Goal: Task Accomplishment & Management: Use online tool/utility

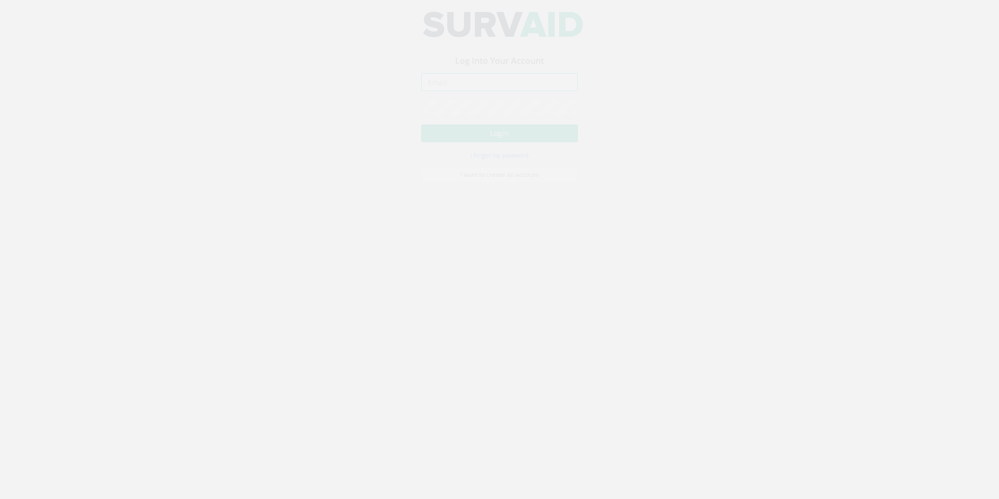
type input "[PERSON_NAME][EMAIL_ADDRESS][PERSON_NAME][DOMAIN_NAME]"
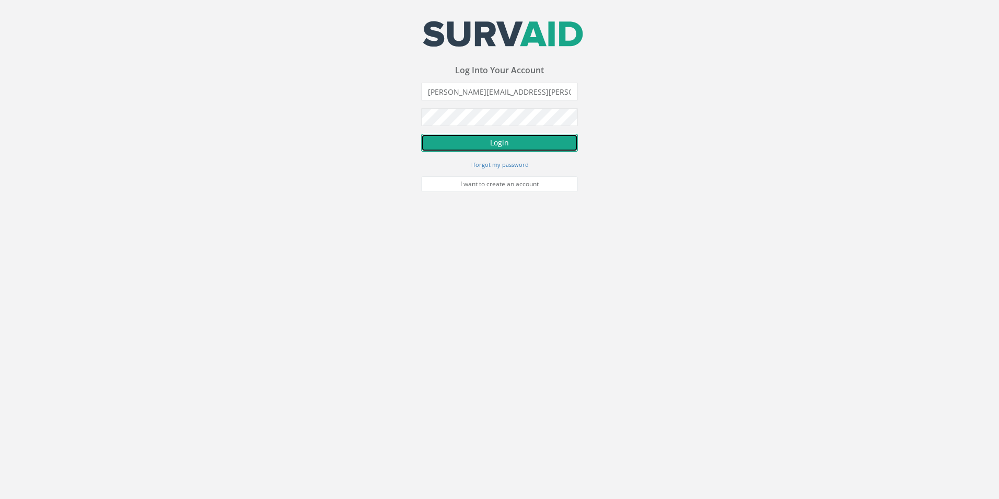
click at [491, 147] on button "Login" at bounding box center [499, 143] width 157 height 18
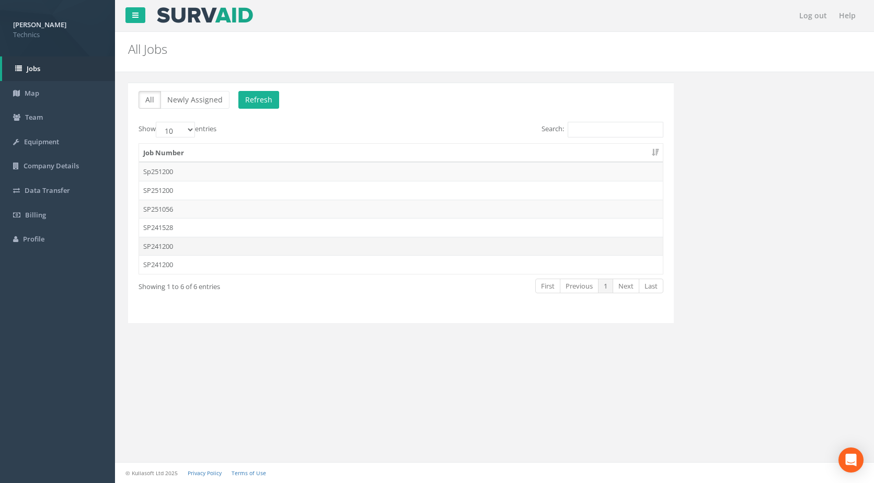
click at [161, 247] on td "SP241200" at bounding box center [401, 246] width 524 height 19
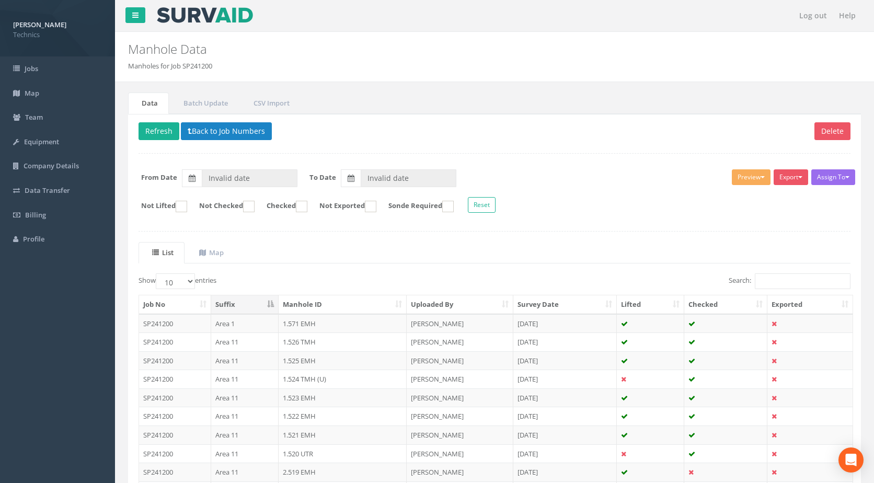
type input "[DATE]"
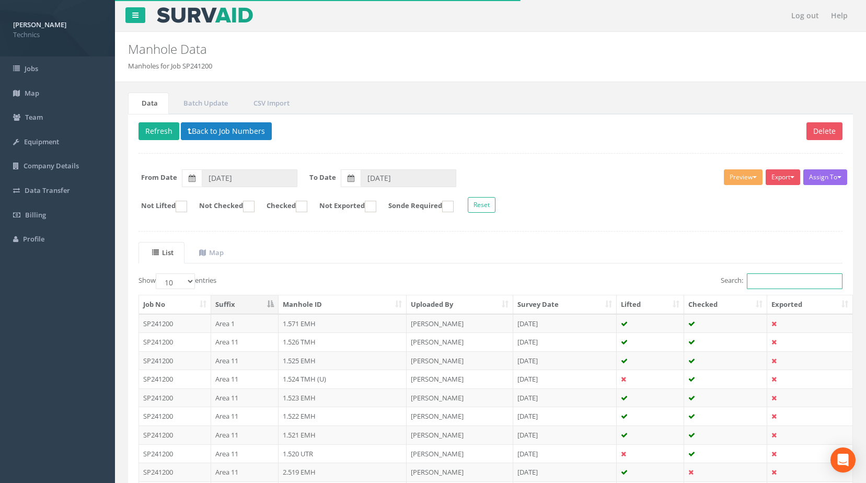
click at [755, 283] on input "Search:" at bounding box center [795, 281] width 96 height 16
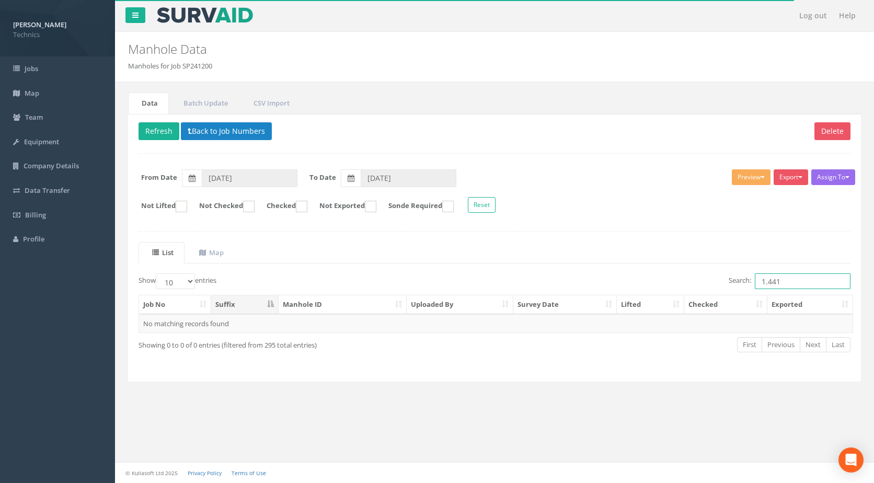
drag, startPoint x: 784, startPoint y: 283, endPoint x: 755, endPoint y: 281, distance: 29.9
click at [755, 281] on input "1.441" at bounding box center [803, 281] width 96 height 16
type input "1.441"
click at [207, 134] on button "Back to Job Numbers" at bounding box center [226, 131] width 91 height 18
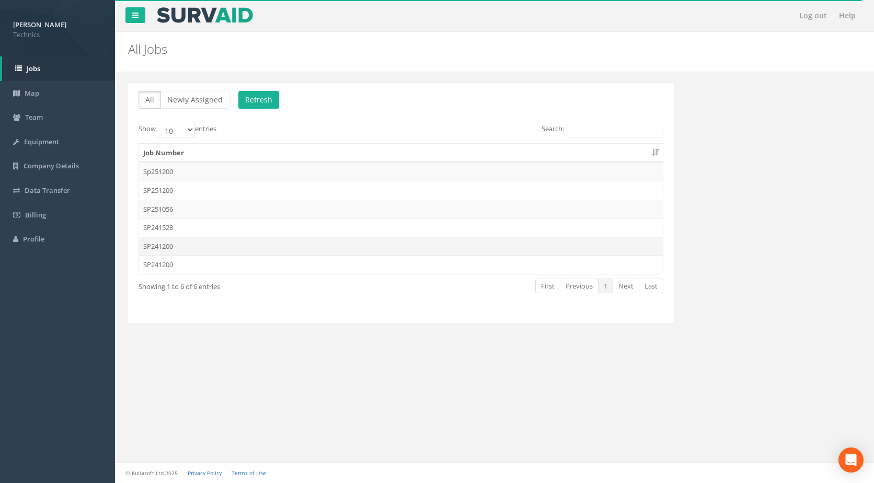
click at [169, 248] on td "SP241200" at bounding box center [401, 246] width 524 height 19
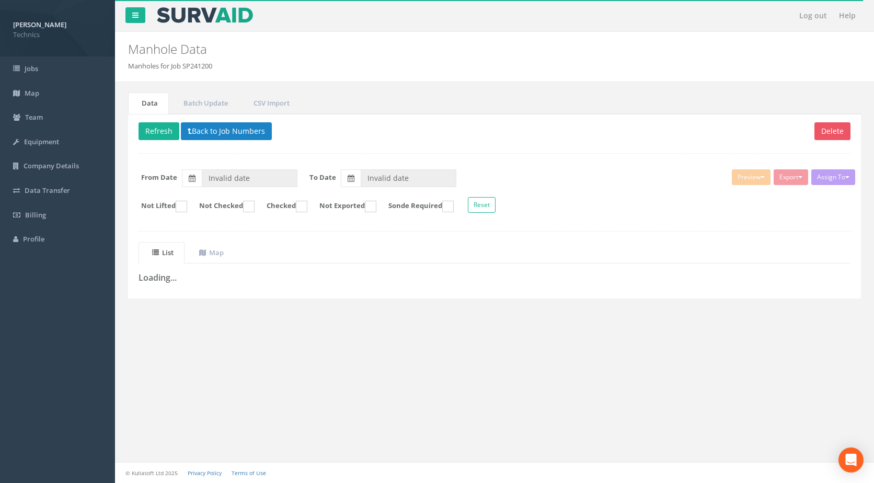
type input "[DATE]"
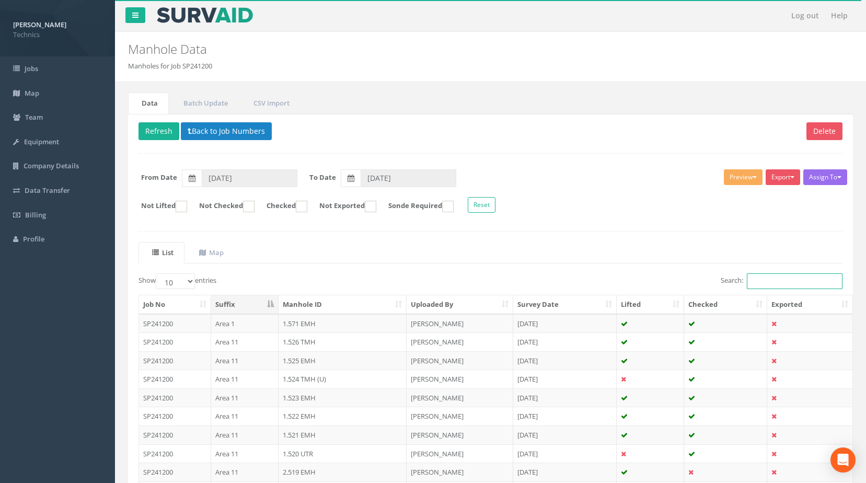
click at [764, 280] on input "Search:" at bounding box center [795, 281] width 96 height 16
paste input "1.441"
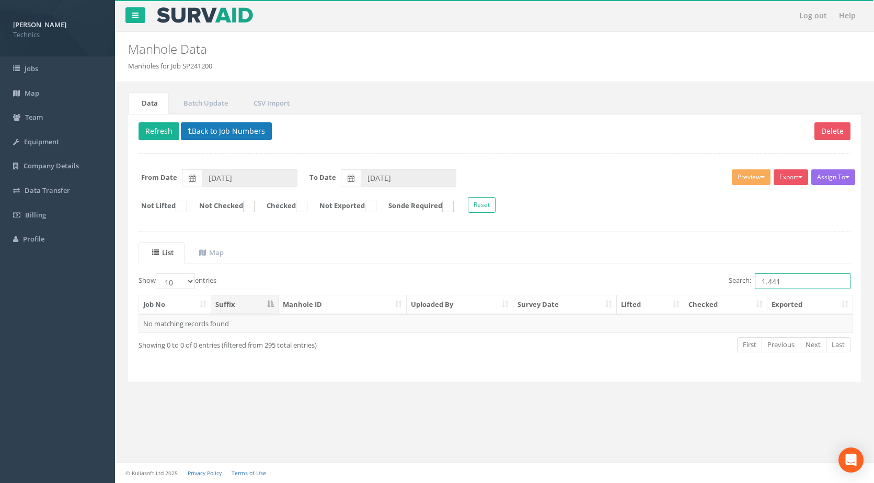
type input "1.441"
click at [211, 134] on button "Back to Job Numbers" at bounding box center [226, 131] width 91 height 18
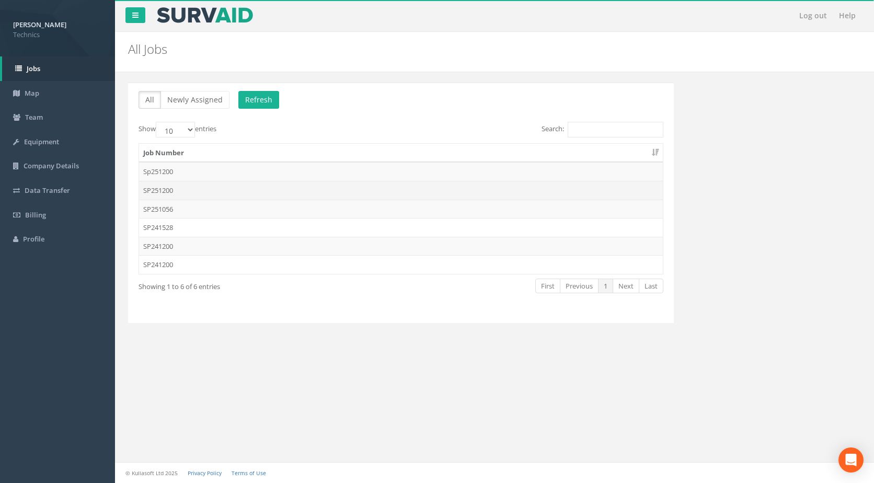
click at [167, 190] on td "SP251200" at bounding box center [401, 190] width 524 height 19
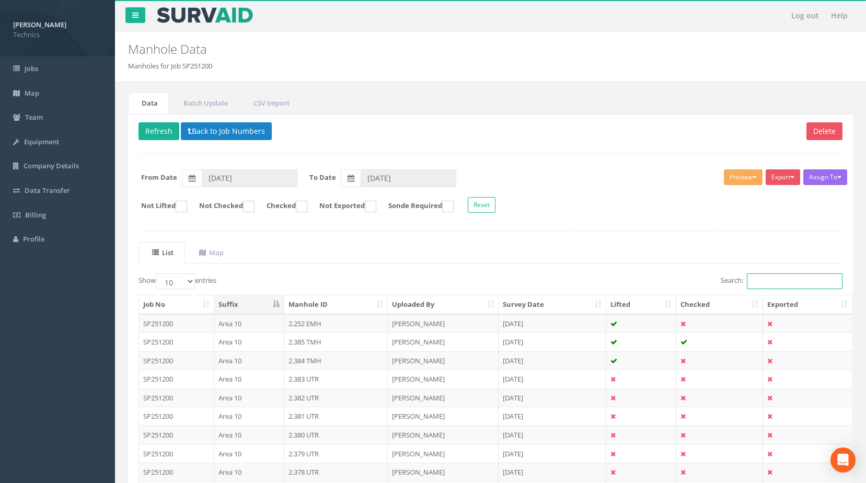
click at [770, 284] on input "Search:" at bounding box center [795, 281] width 96 height 16
paste input "1.441"
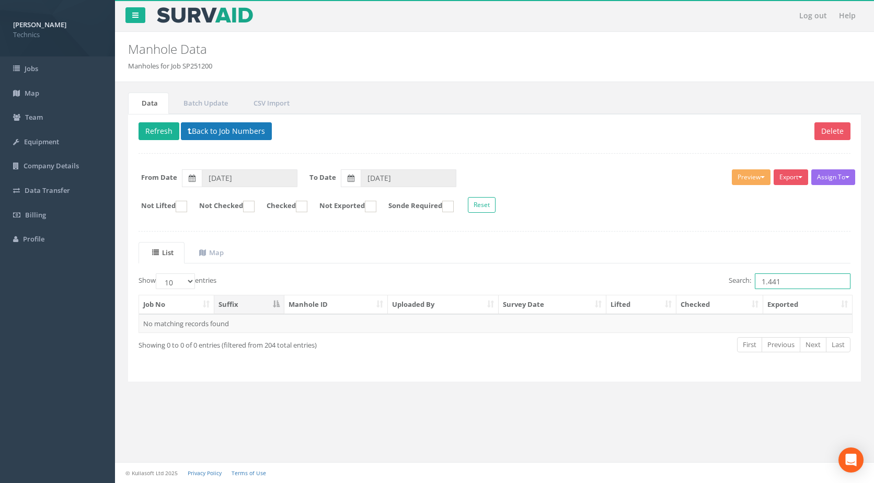
type input "1.441"
click at [226, 136] on button "Back to Job Numbers" at bounding box center [226, 131] width 91 height 18
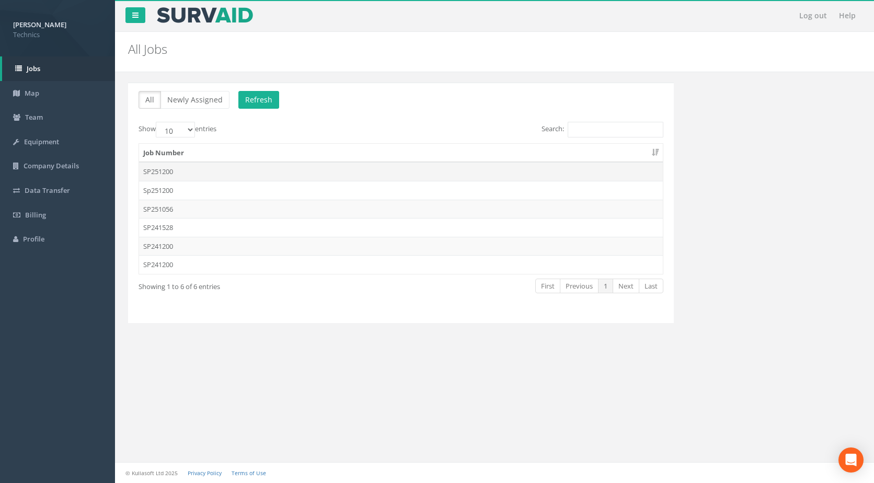
click at [161, 172] on td "SP251200" at bounding box center [401, 171] width 524 height 19
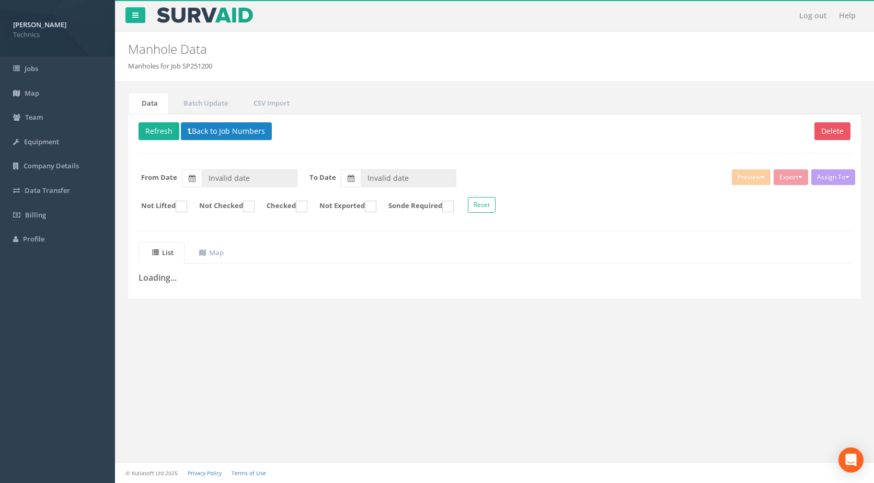
type input "[DATE]"
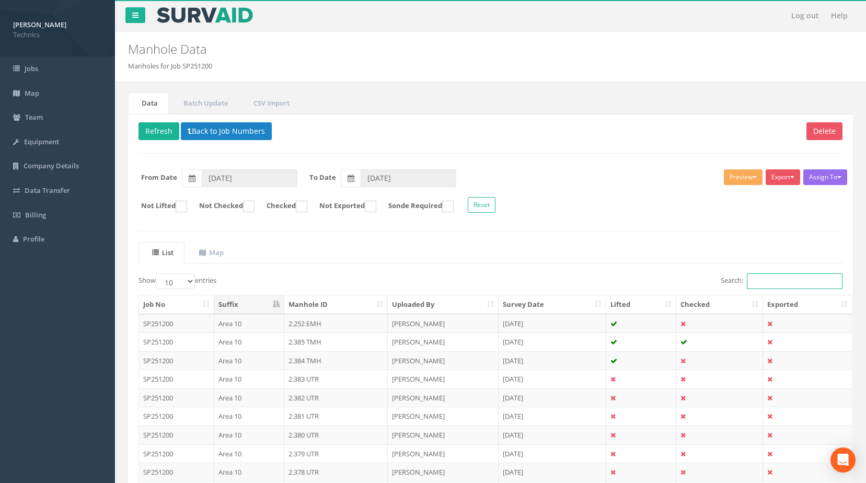
click at [769, 282] on input "Search:" at bounding box center [795, 281] width 96 height 16
paste input "1.441"
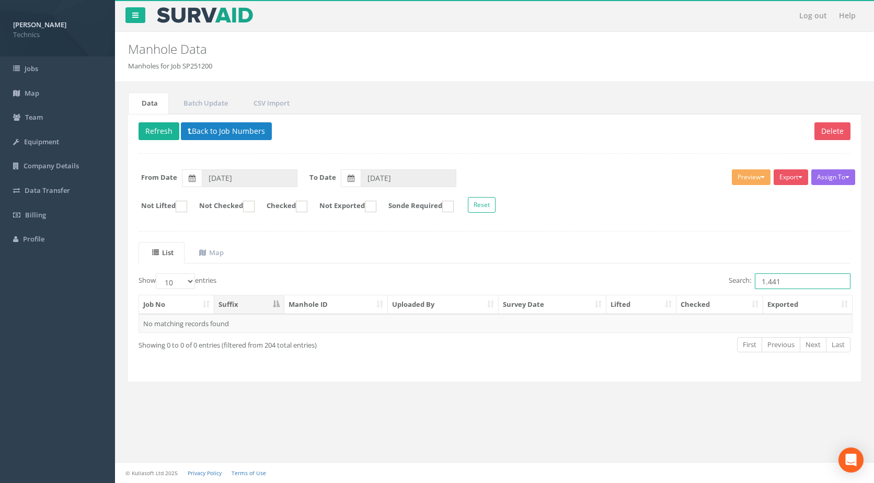
type input "1.441"
click at [238, 133] on button "Back to Job Numbers" at bounding box center [226, 131] width 91 height 18
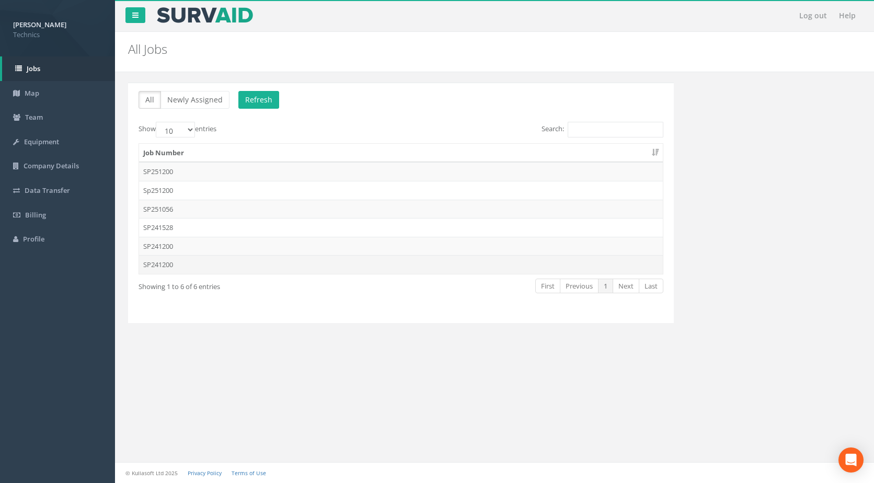
click at [156, 268] on td "SP241200" at bounding box center [401, 264] width 524 height 19
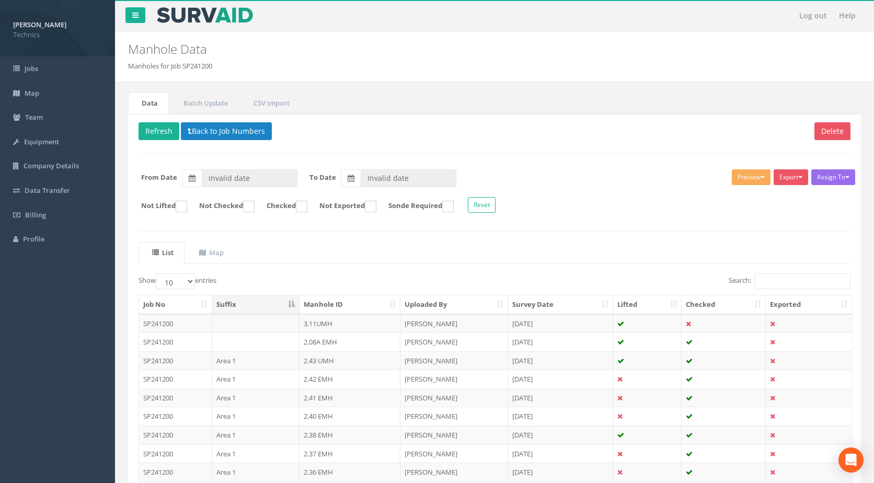
type input "[DATE]"
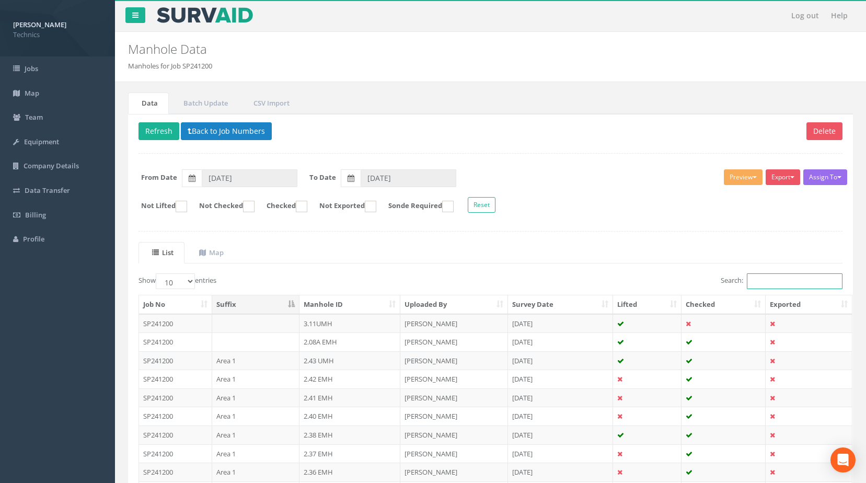
click at [764, 281] on input "Search:" at bounding box center [795, 281] width 96 height 16
paste input "1.441"
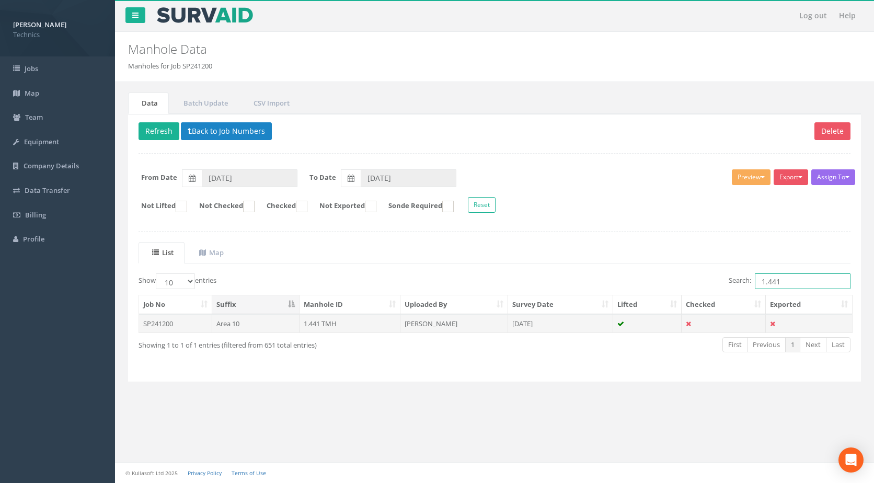
type input "1.441"
click at [329, 327] on td "1.441 TMH" at bounding box center [349, 323] width 101 height 19
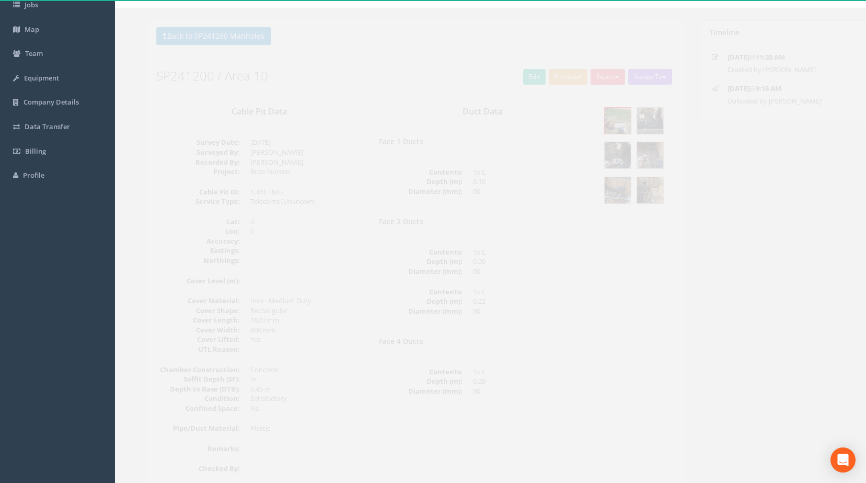
scroll to position [105, 0]
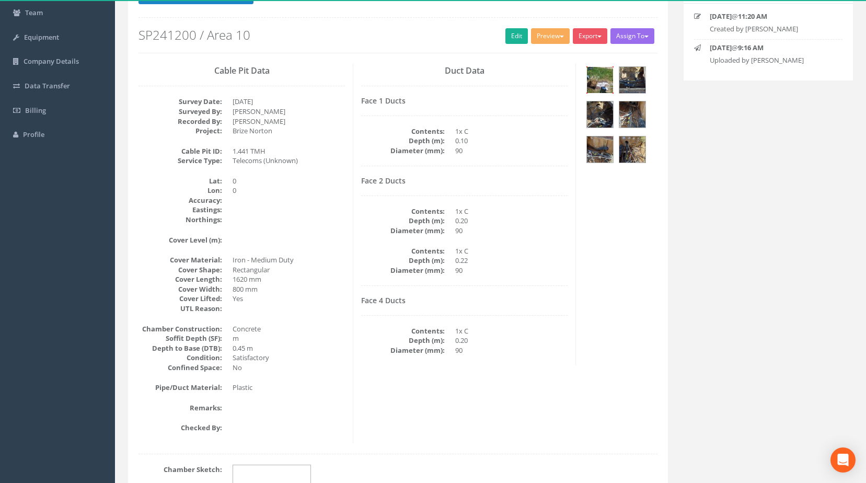
click at [600, 84] on img at bounding box center [600, 80] width 26 height 26
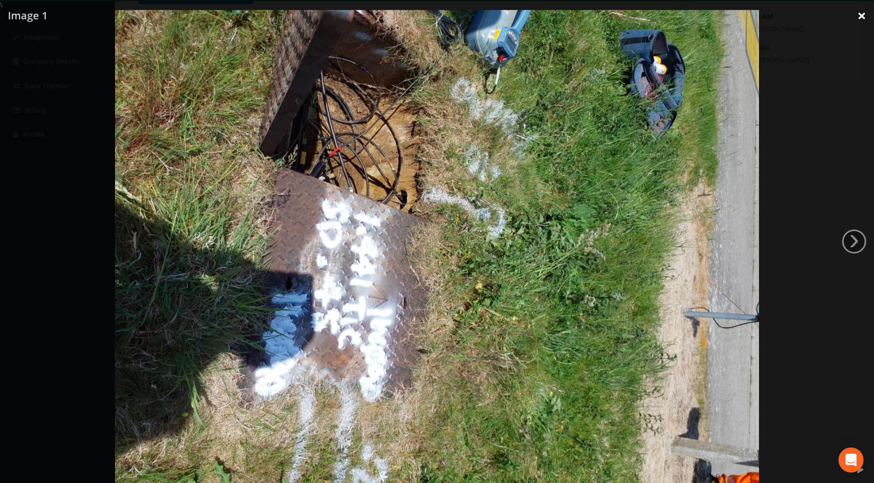
click at [859, 17] on link "×" at bounding box center [861, 15] width 25 height 31
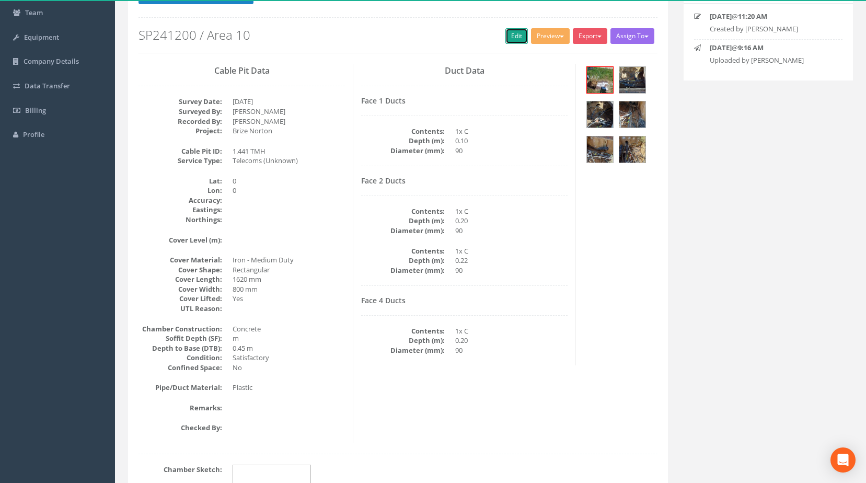
click at [508, 34] on link "Edit" at bounding box center [516, 36] width 22 height 16
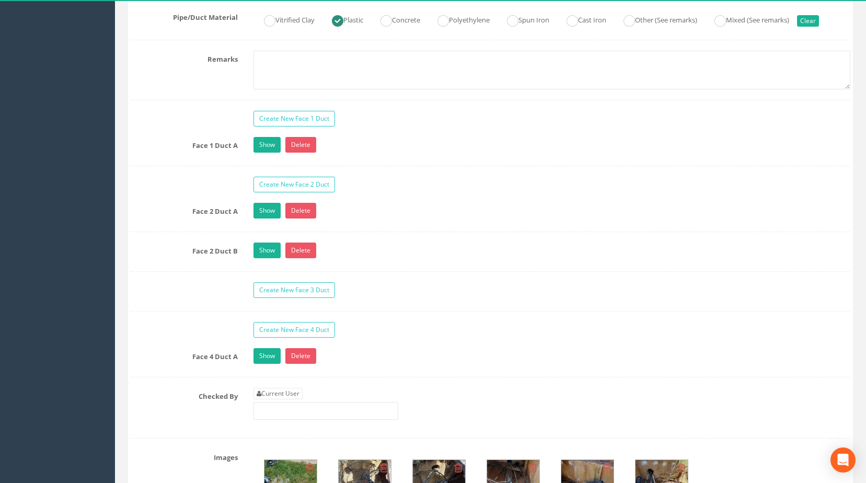
scroll to position [888, 0]
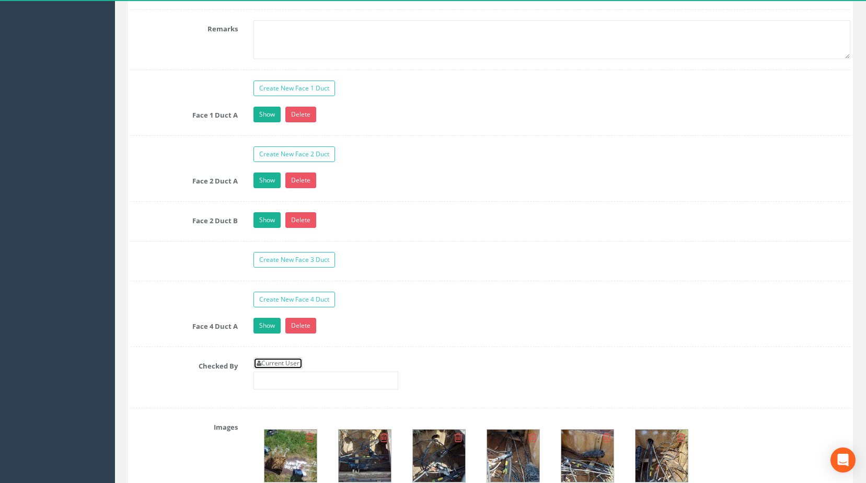
click at [288, 369] on link "Current User" at bounding box center [277, 362] width 49 height 11
type input "[PERSON_NAME]"
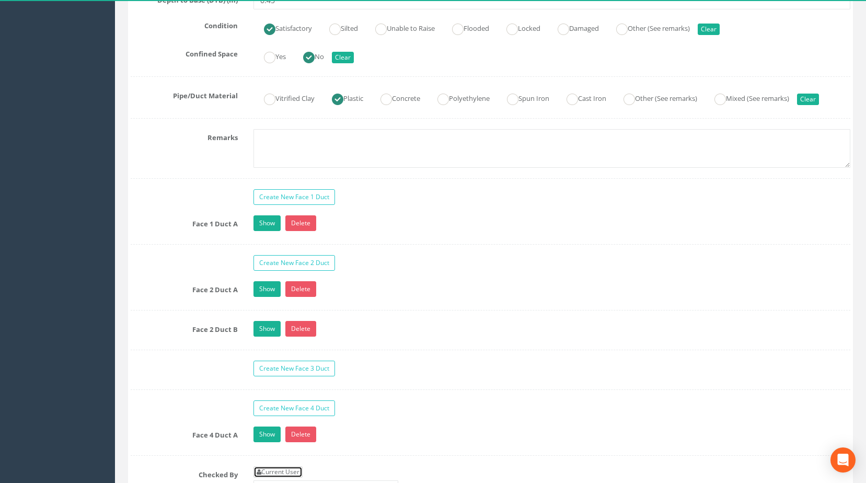
scroll to position [784, 0]
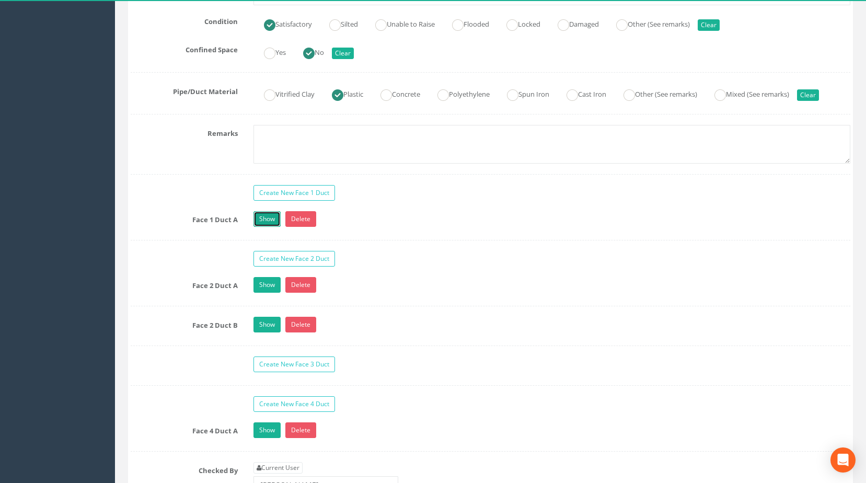
click at [270, 227] on link "Show" at bounding box center [266, 219] width 27 height 16
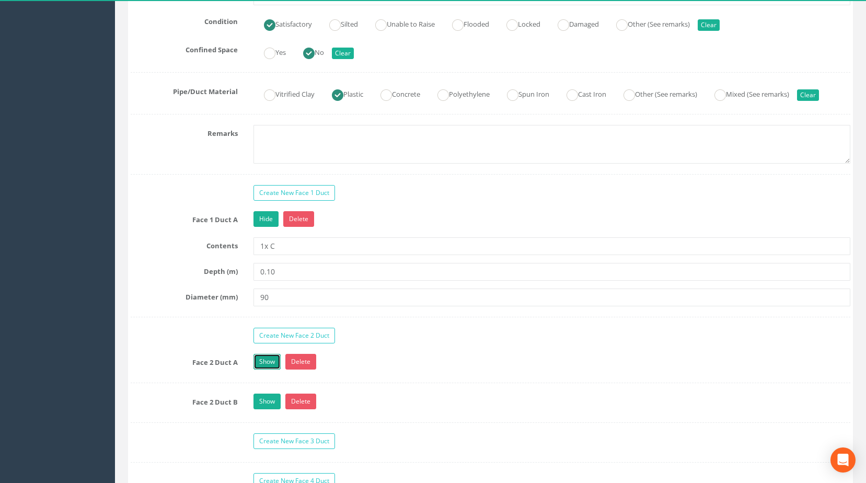
click at [269, 369] on link "Show" at bounding box center [266, 362] width 27 height 16
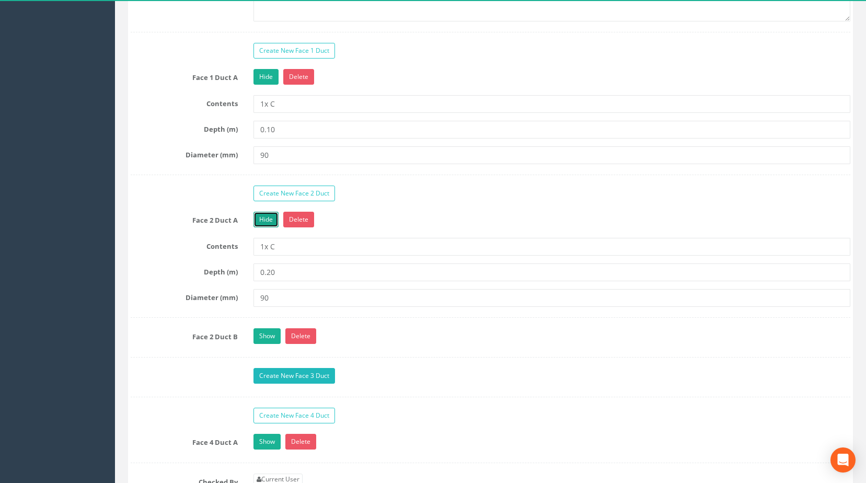
scroll to position [941, 0]
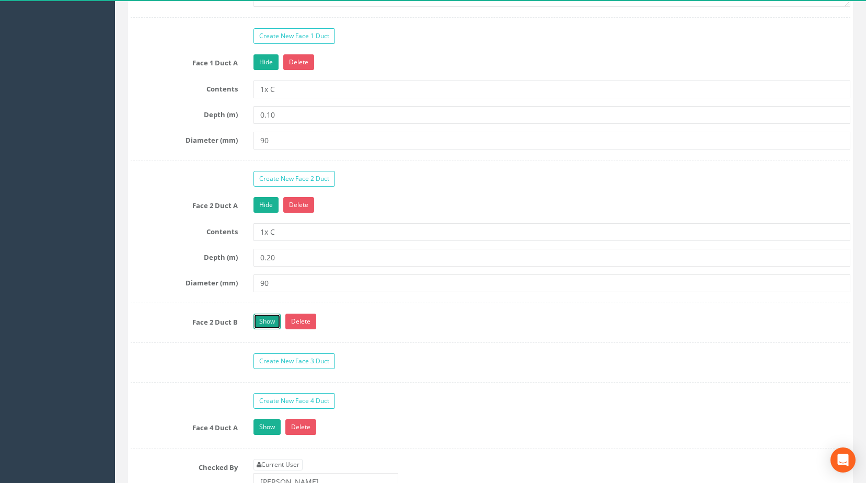
click at [267, 329] on link "Show" at bounding box center [266, 322] width 27 height 16
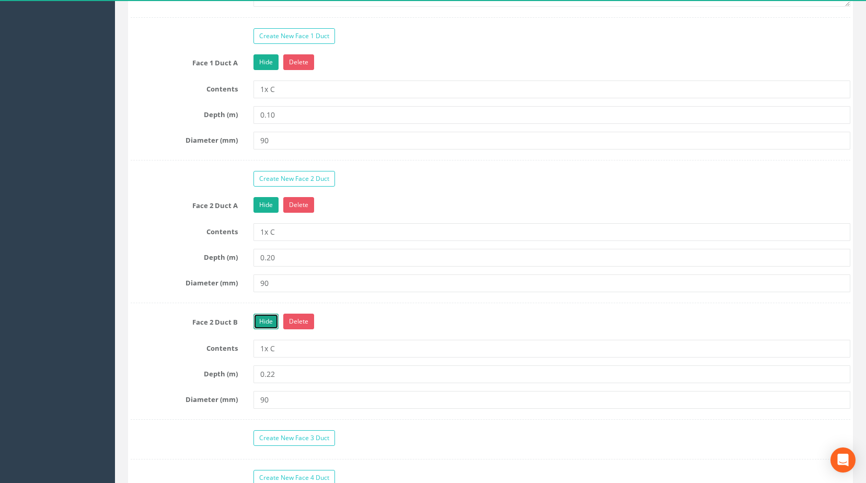
scroll to position [1045, 0]
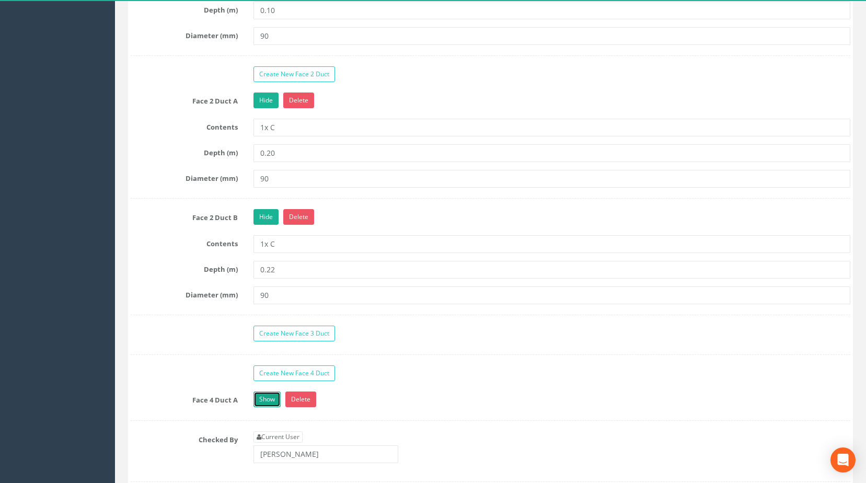
click at [272, 407] on link "Show" at bounding box center [266, 399] width 27 height 16
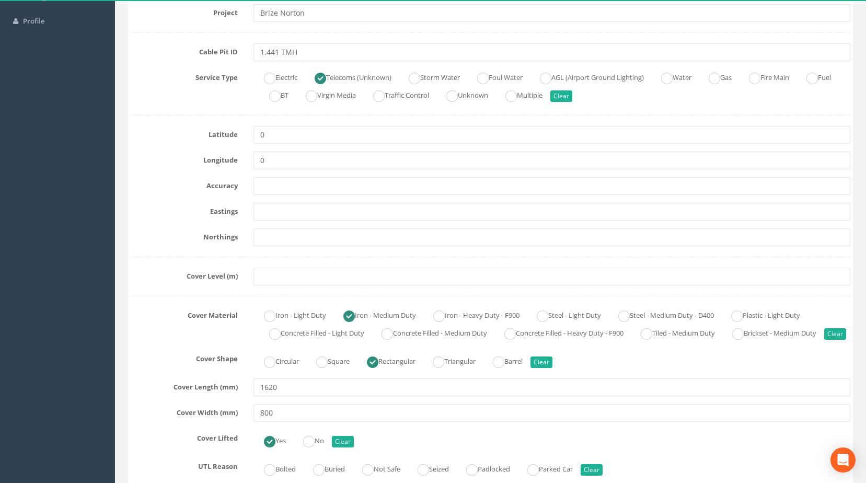
scroll to position [209, 0]
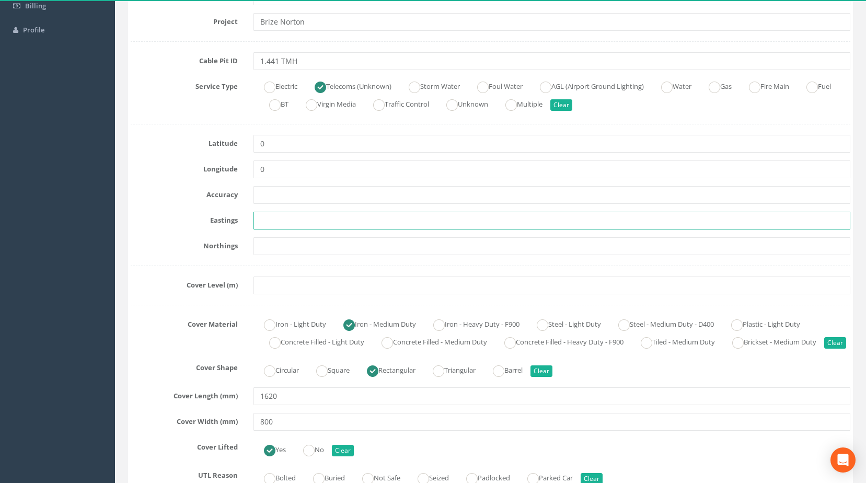
click at [300, 222] on input "text" at bounding box center [551, 221] width 597 height 18
paste input "428103.3660"
type input "428103.3660"
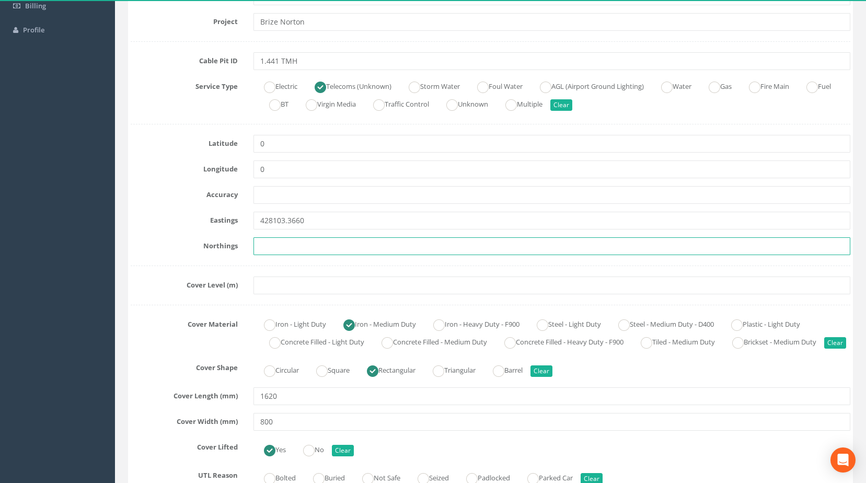
click at [274, 244] on input "text" at bounding box center [551, 246] width 597 height 18
paste input "205104.3450"
type input "205104.3450"
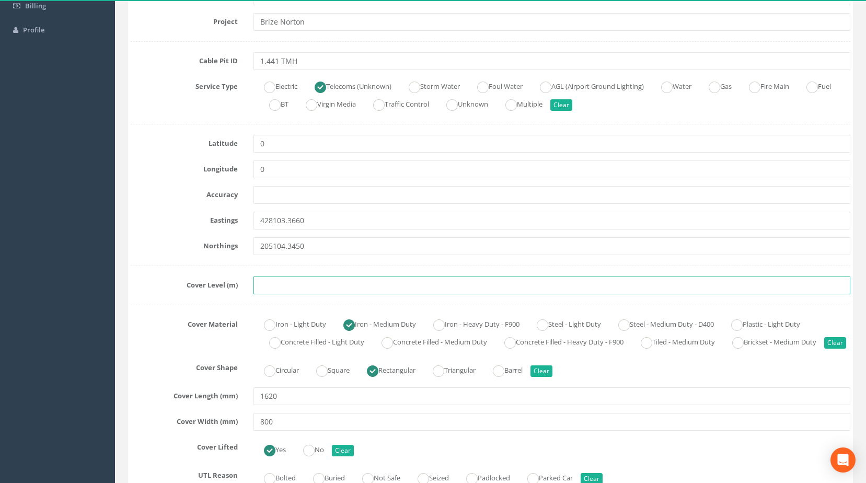
click at [285, 290] on input "text" at bounding box center [551, 285] width 597 height 18
paste input "205104.3450"
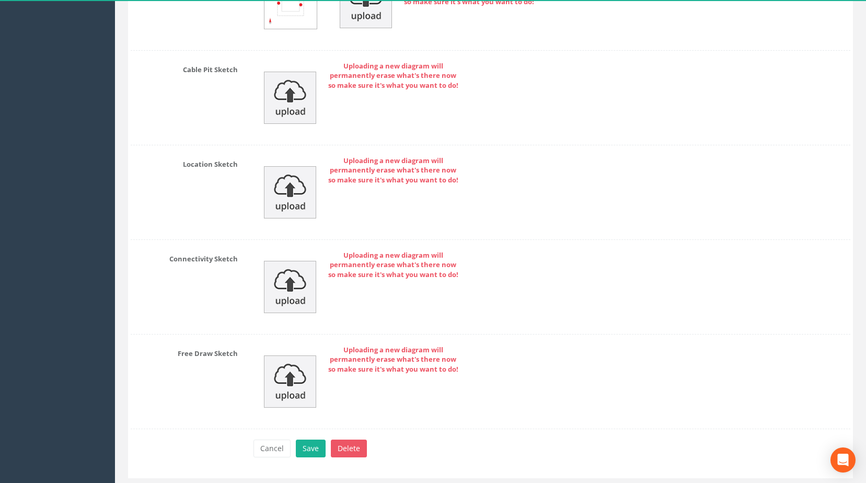
scroll to position [1961, 0]
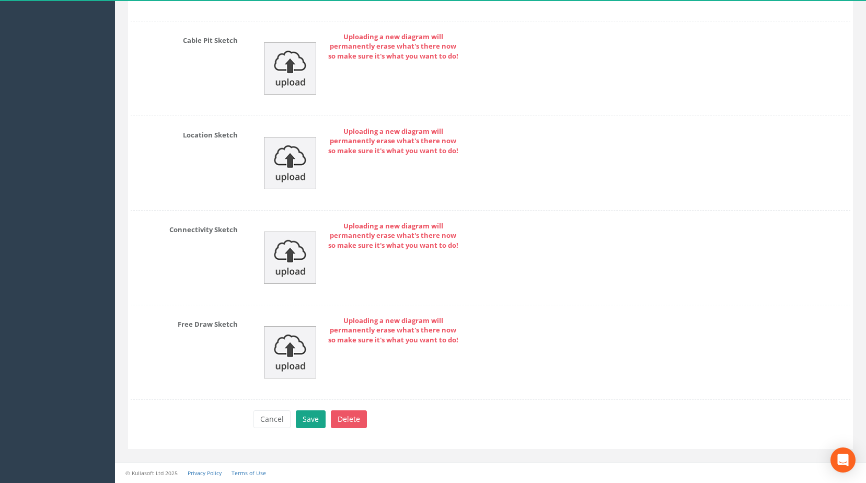
type input "205104.3450"
click at [315, 417] on button "Save" at bounding box center [311, 419] width 30 height 18
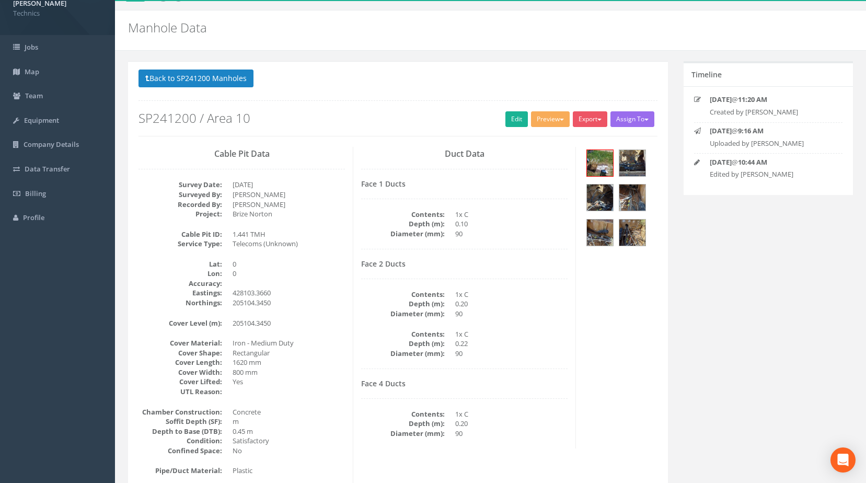
scroll to position [0, 0]
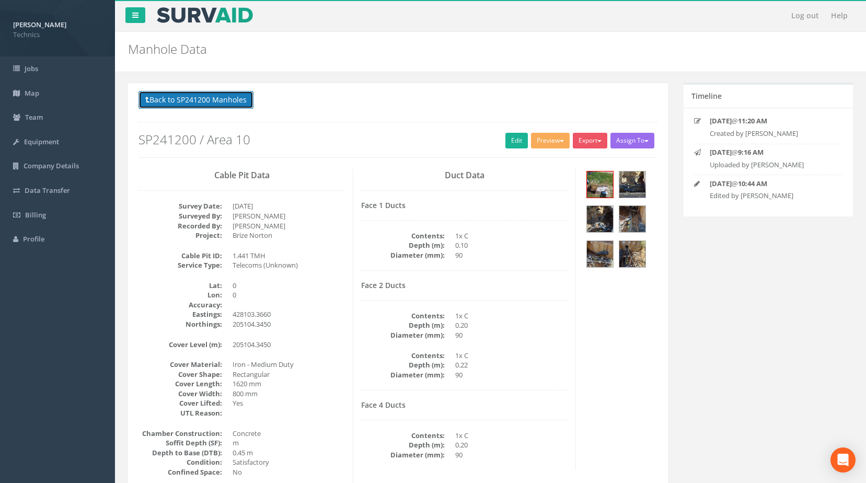
click at [216, 101] on button "Back to SP241200 Manholes" at bounding box center [195, 100] width 115 height 18
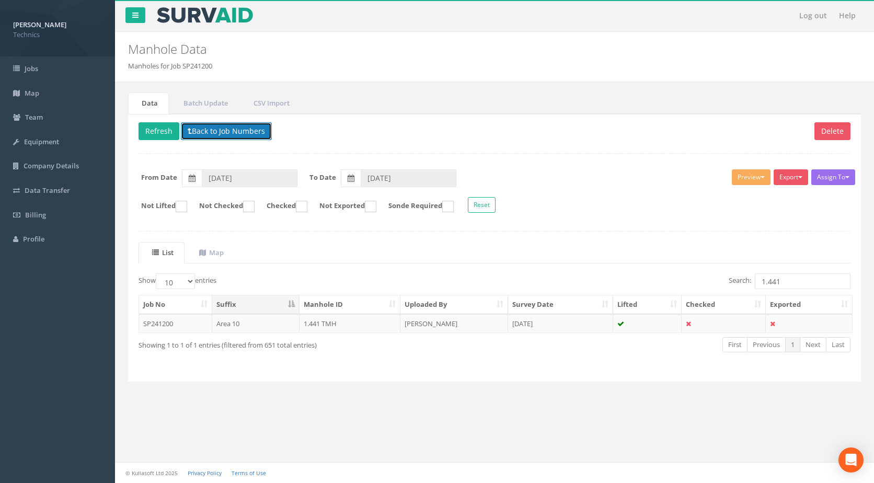
click at [241, 132] on button "Back to Job Numbers" at bounding box center [226, 131] width 91 height 18
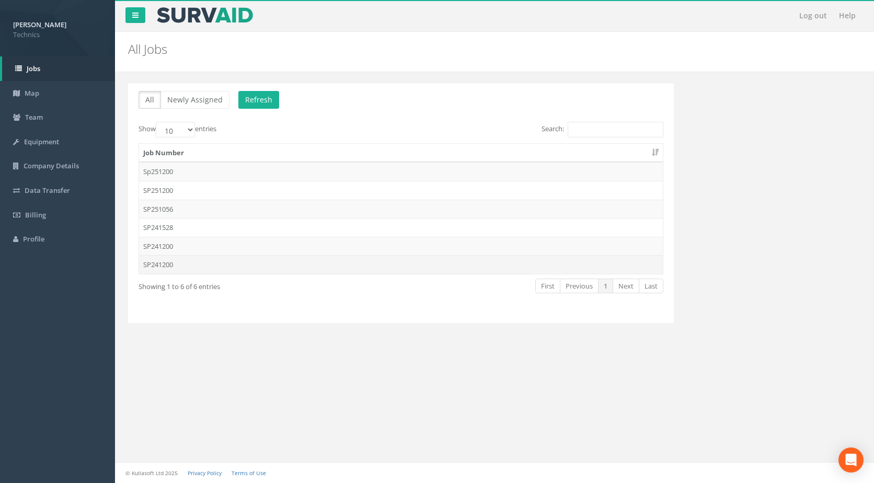
click at [164, 265] on td "SP241200" at bounding box center [401, 264] width 524 height 19
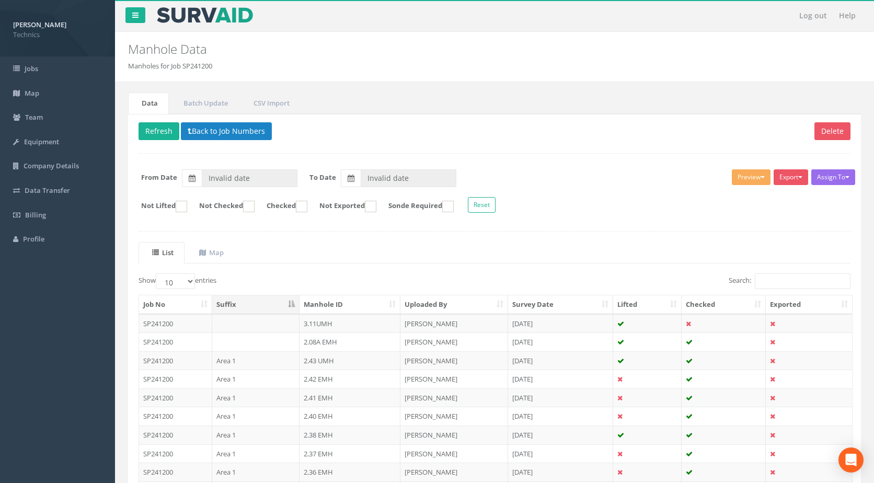
type input "[DATE]"
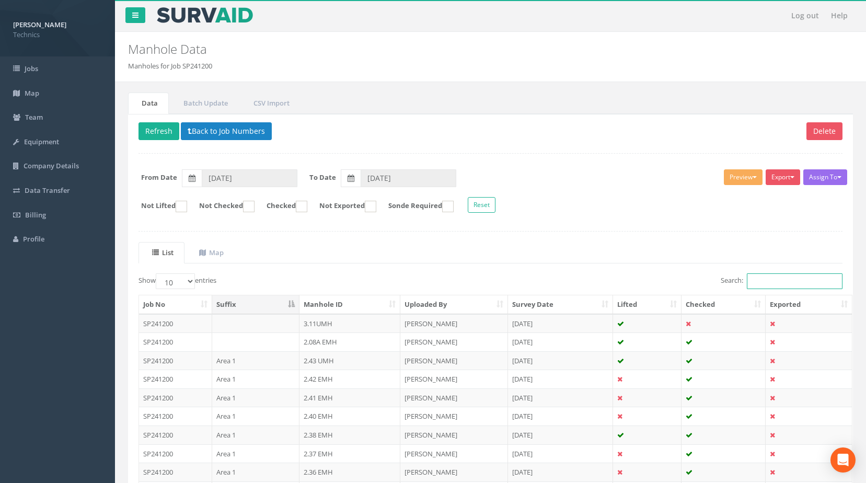
click at [765, 283] on input "Search:" at bounding box center [795, 281] width 96 height 16
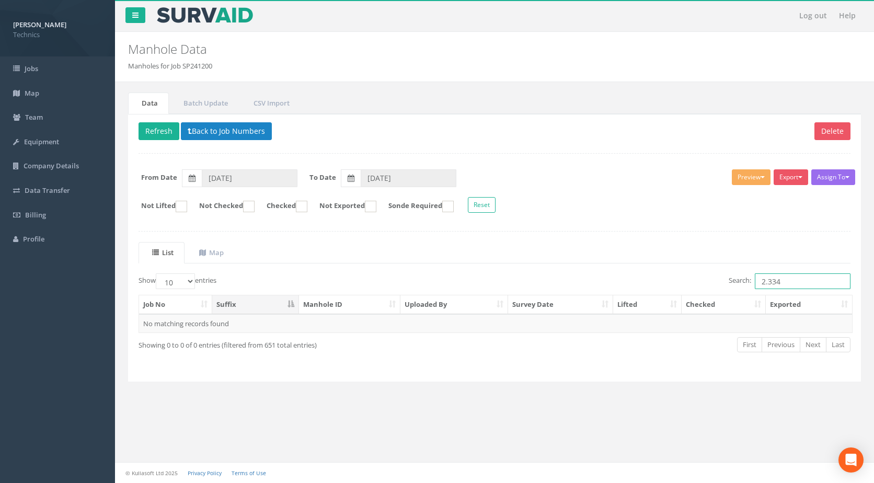
click at [747, 277] on label "Search: 2.334" at bounding box center [789, 281] width 122 height 16
type input "2.334"
click at [225, 134] on button "Back to Job Numbers" at bounding box center [226, 131] width 91 height 18
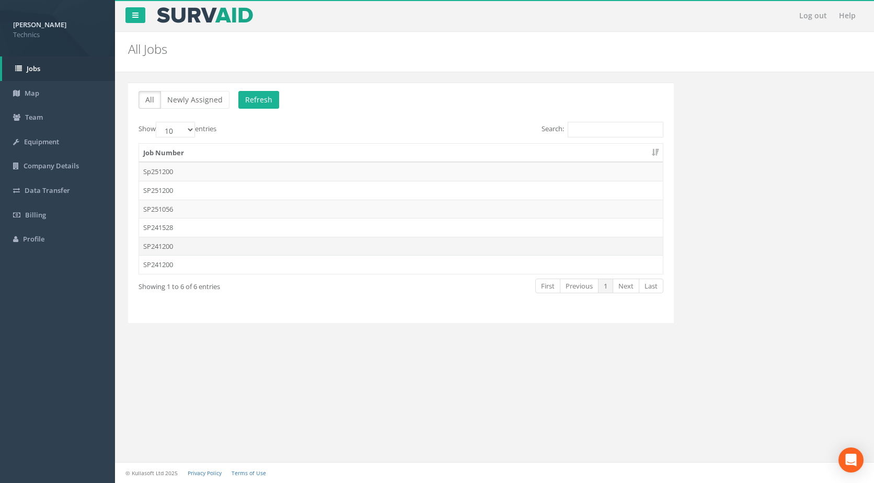
click at [168, 249] on td "SP241200" at bounding box center [401, 246] width 524 height 19
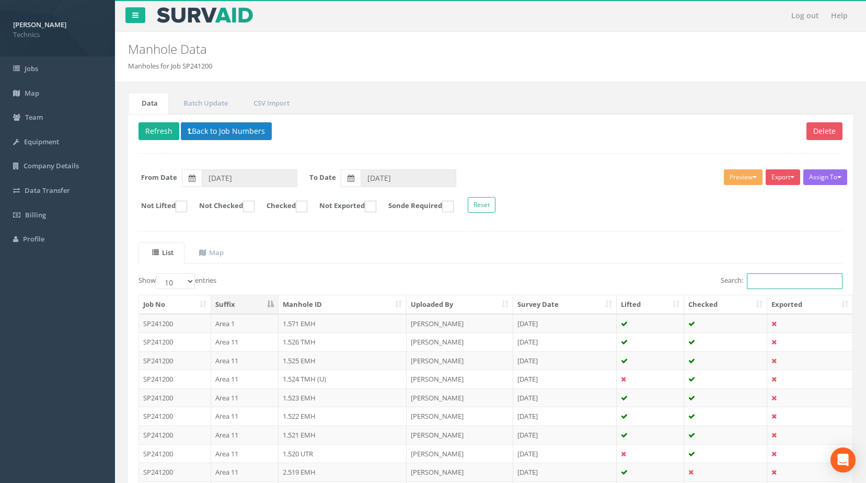
click at [750, 282] on input "Search:" at bounding box center [795, 281] width 96 height 16
paste input "2.334"
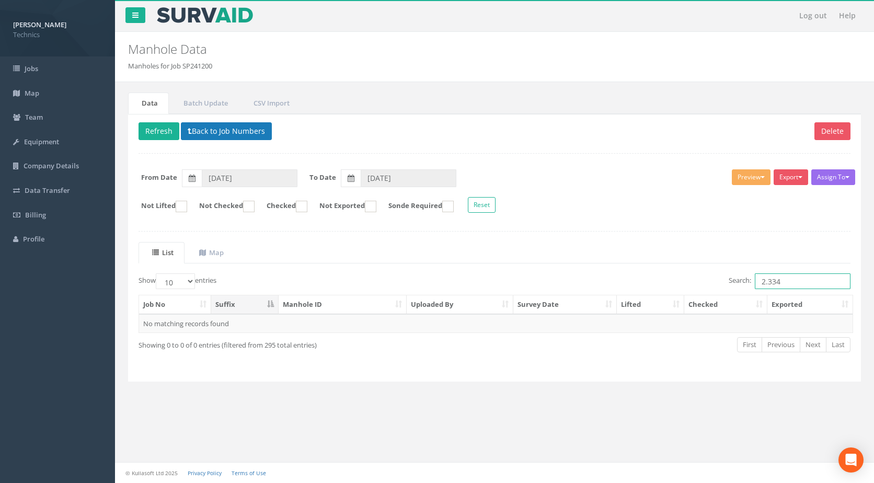
type input "2.334"
click at [196, 133] on button "Back to Job Numbers" at bounding box center [226, 131] width 91 height 18
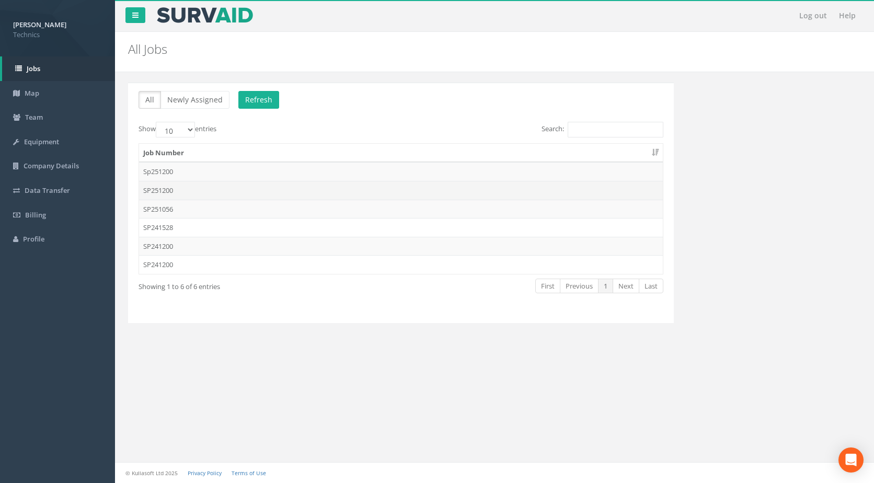
click at [164, 191] on td "SP251200" at bounding box center [401, 190] width 524 height 19
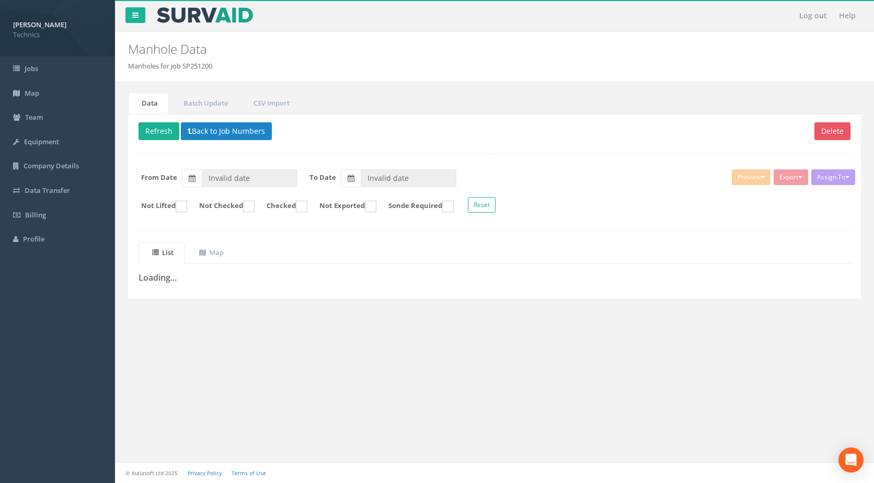
type input "[DATE]"
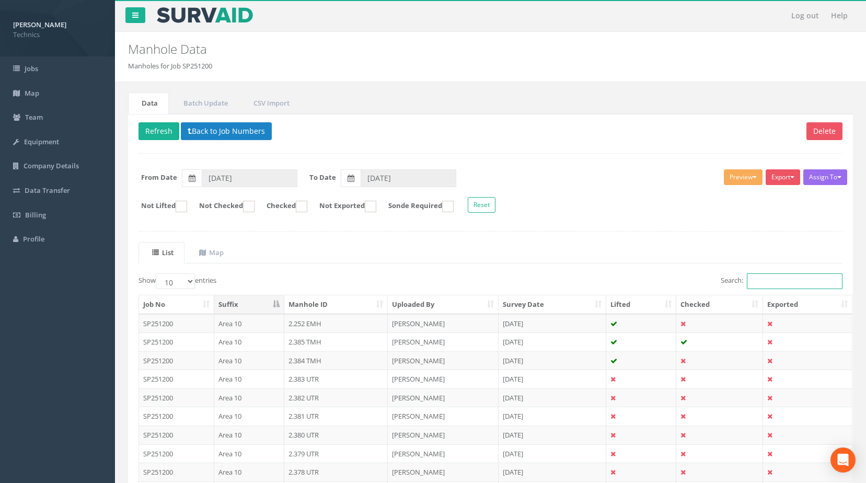
click at [760, 281] on input "Search:" at bounding box center [795, 281] width 96 height 16
paste input "2.334"
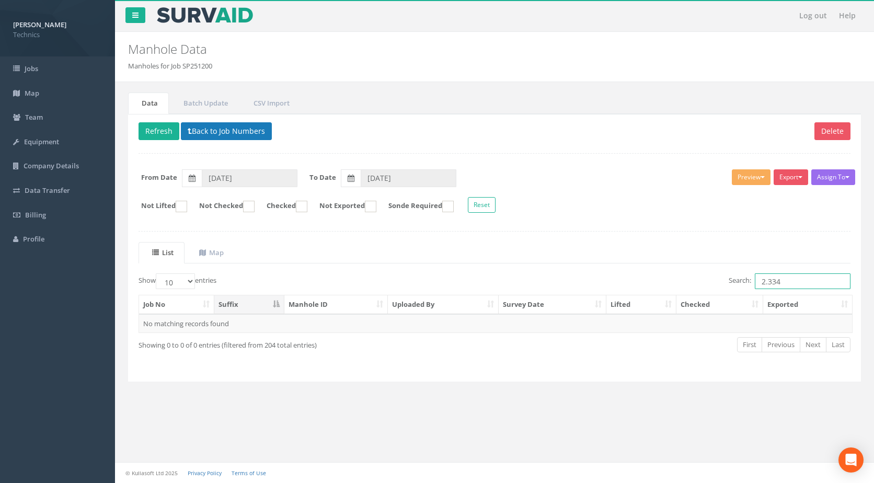
type input "2.334"
click at [230, 133] on button "Back to Job Numbers" at bounding box center [226, 131] width 91 height 18
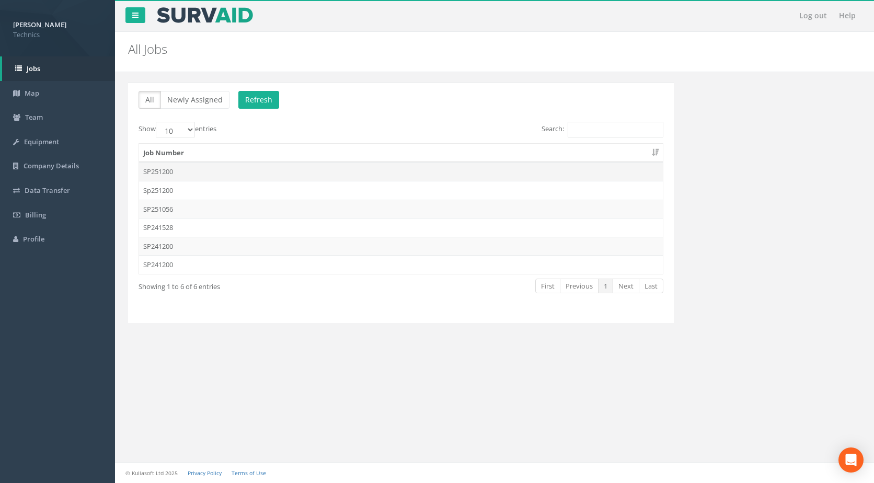
click at [160, 175] on td "SP251200" at bounding box center [401, 171] width 524 height 19
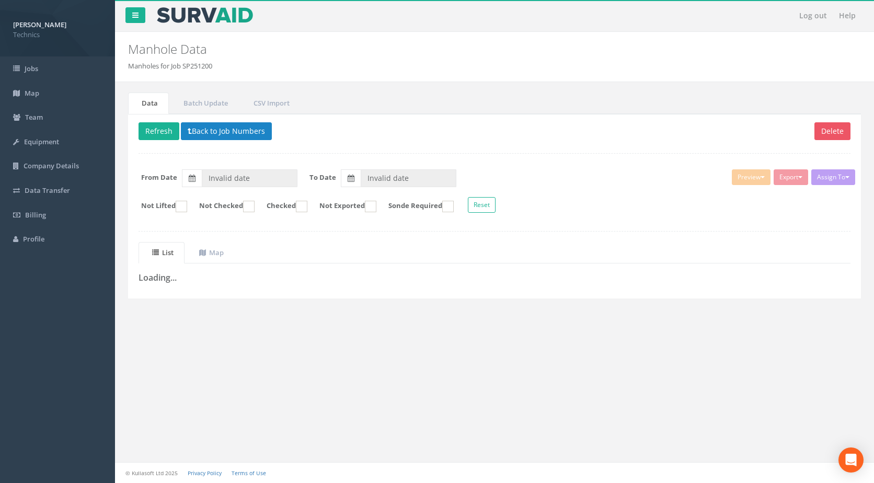
type input "[DATE]"
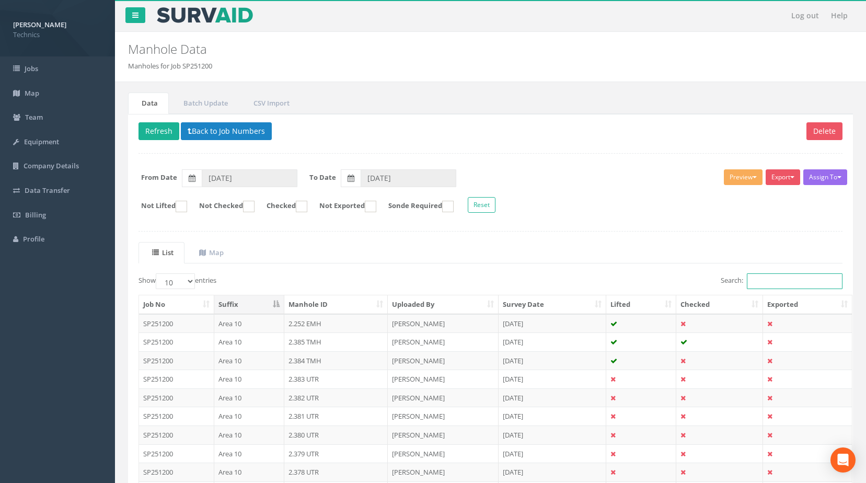
click at [765, 282] on input "Search:" at bounding box center [795, 281] width 96 height 16
paste input "2.334"
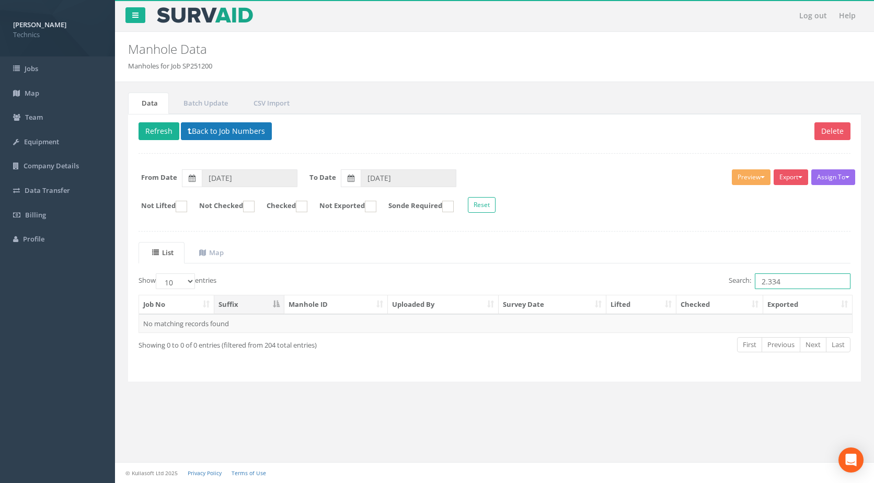
type input "2.334"
click at [203, 135] on button "Back to Job Numbers" at bounding box center [226, 131] width 91 height 18
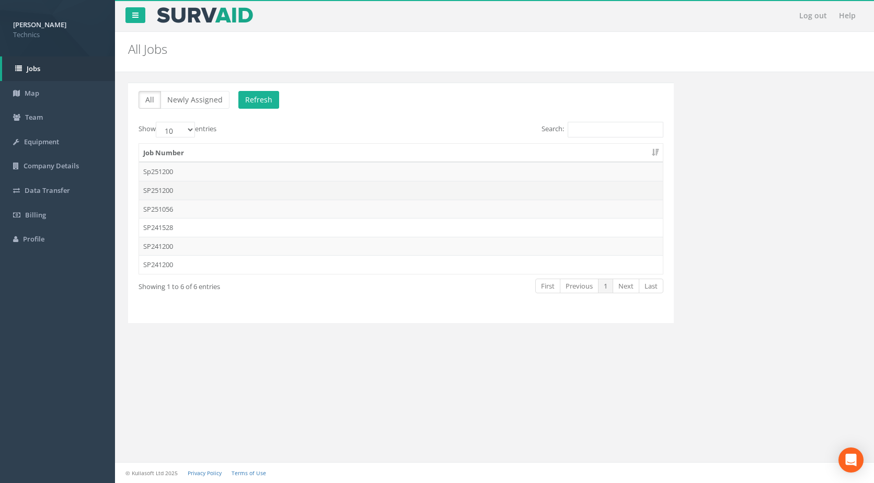
click at [164, 190] on td "SP251200" at bounding box center [401, 190] width 524 height 19
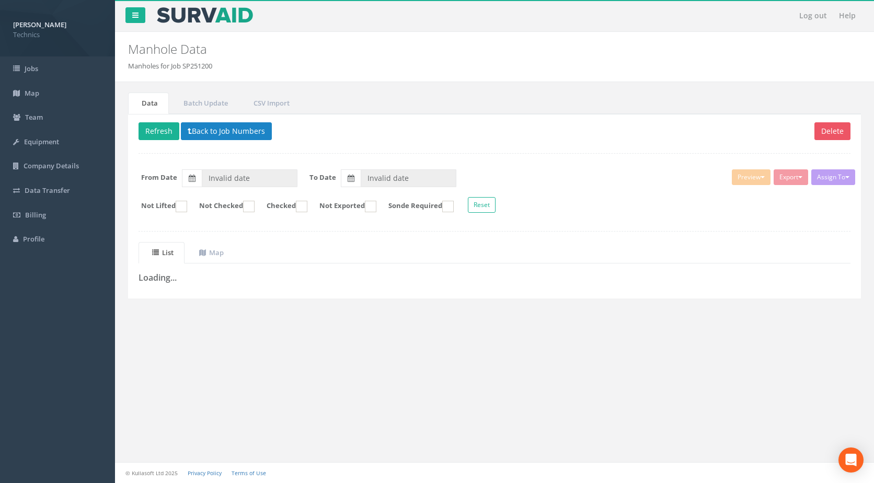
type input "[DATE]"
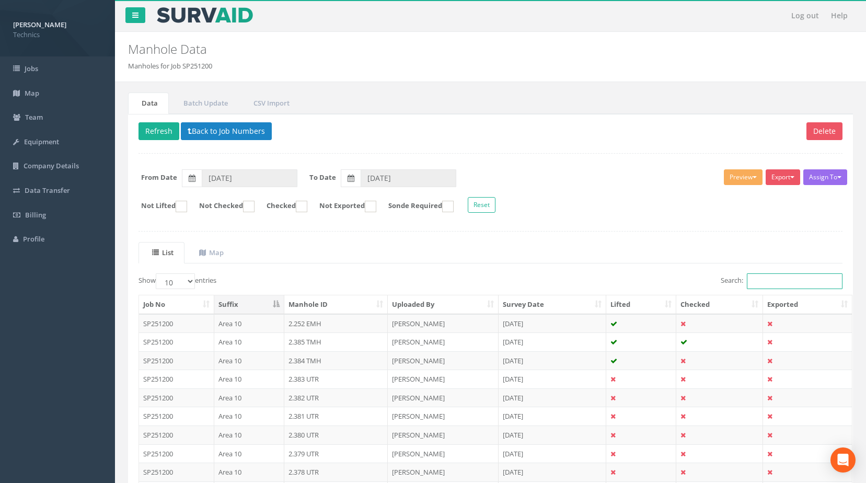
click at [753, 278] on input "Search:" at bounding box center [795, 281] width 96 height 16
paste input "2.334"
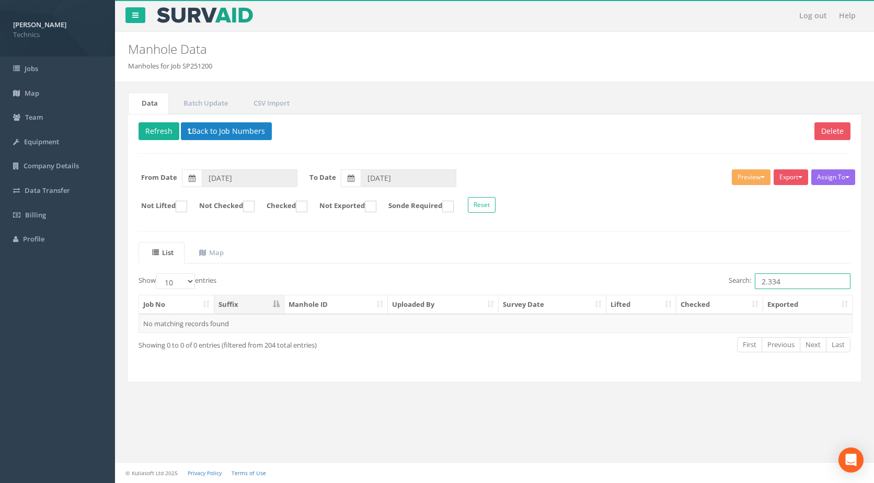
type input "2.334"
click at [445, 431] on div "Log out Help Manhole Data Manholes for Job SP251200 × There was an error fetchi…" at bounding box center [494, 241] width 759 height 483
click at [207, 130] on button "Back to Job Numbers" at bounding box center [226, 131] width 91 height 18
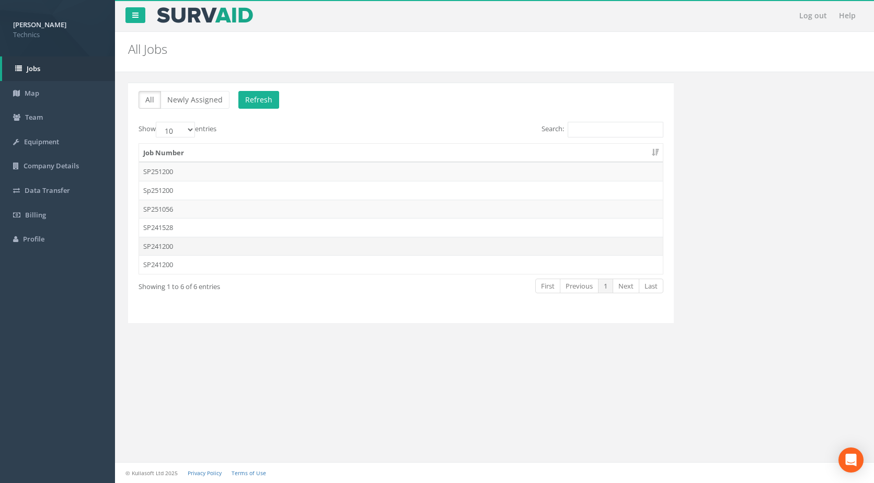
click at [167, 243] on td "SP241200" at bounding box center [401, 246] width 524 height 19
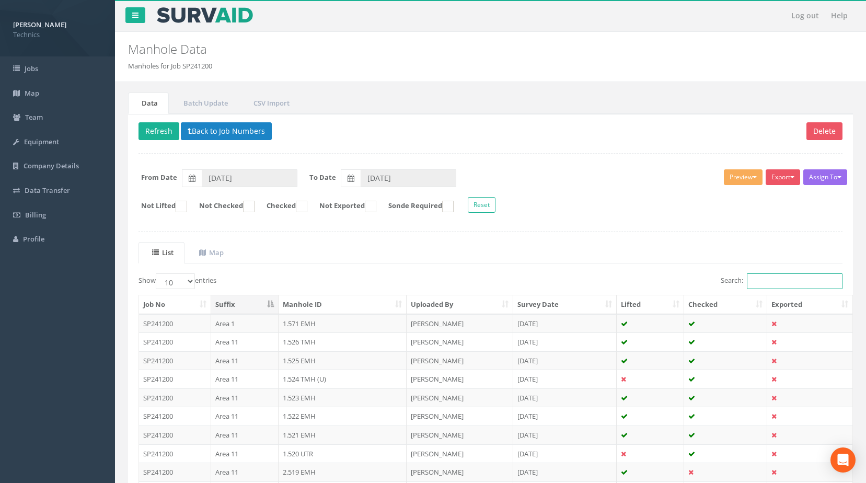
click at [762, 279] on input "Search:" at bounding box center [795, 281] width 96 height 16
paste input "2.334"
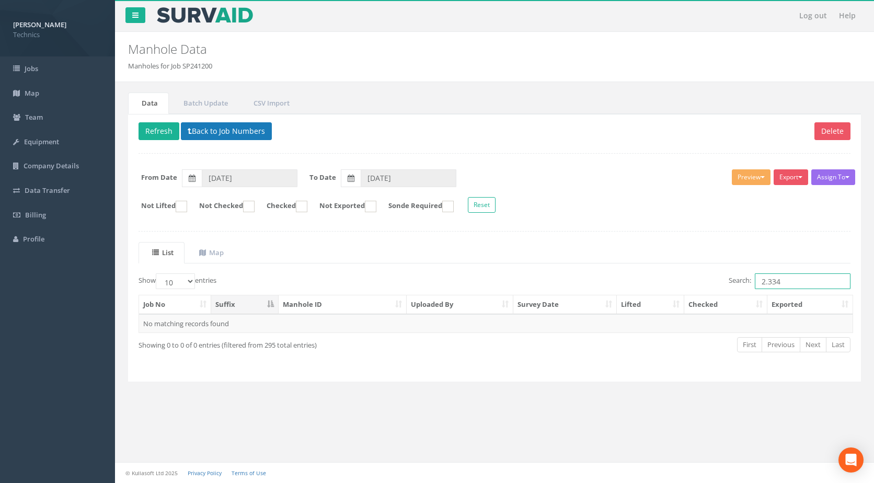
type input "2.334"
click at [213, 129] on button "Back to Job Numbers" at bounding box center [226, 131] width 91 height 18
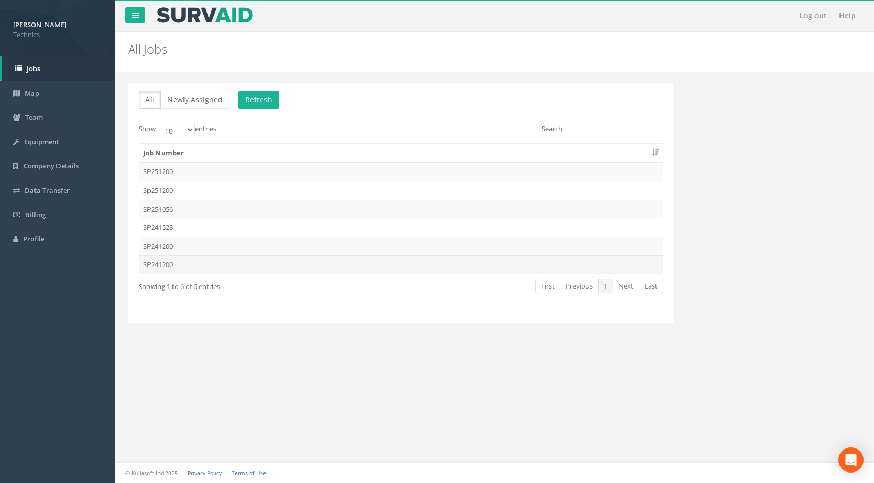
click at [176, 264] on td "SP241200" at bounding box center [401, 264] width 524 height 19
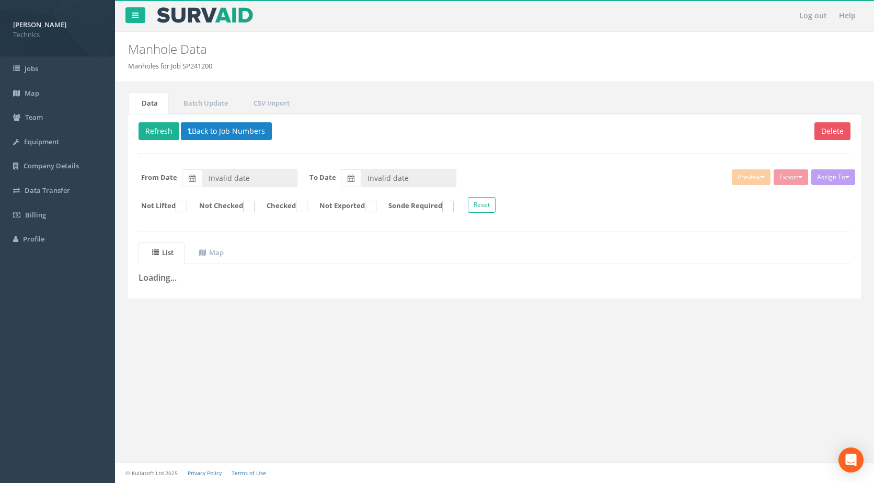
type input "[DATE]"
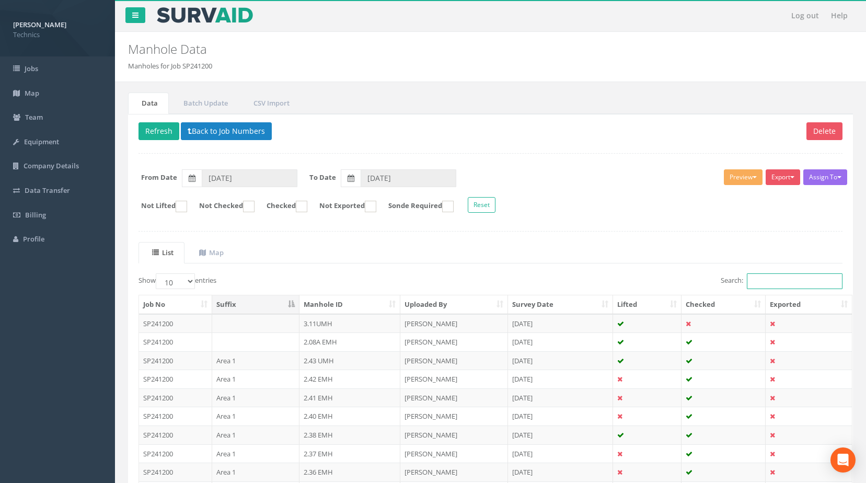
click at [754, 283] on input "Search:" at bounding box center [795, 281] width 96 height 16
paste input "2.334"
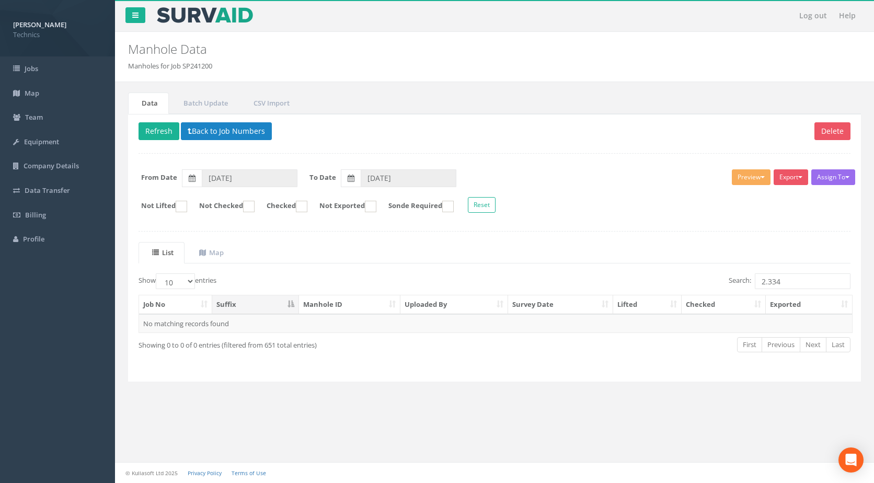
click at [411, 439] on div "Log out Help Manhole Data Manholes for Job SP241200 × There was an error fetchi…" at bounding box center [494, 241] width 759 height 483
click at [786, 281] on input "2.334" at bounding box center [803, 281] width 96 height 16
drag, startPoint x: 785, startPoint y: 284, endPoint x: 752, endPoint y: 282, distance: 33.5
click at [751, 282] on label "Search: 2.333" at bounding box center [789, 281] width 122 height 16
type input "2.333"
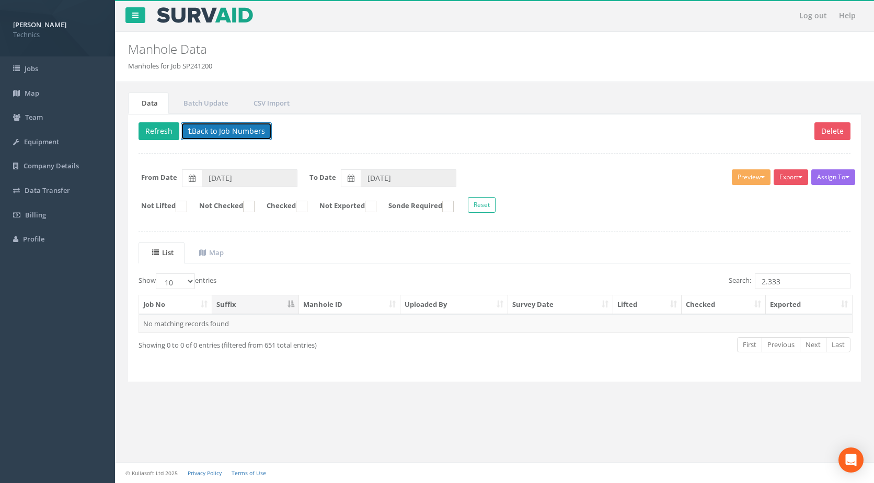
click at [203, 133] on button "Back to Job Numbers" at bounding box center [226, 131] width 91 height 18
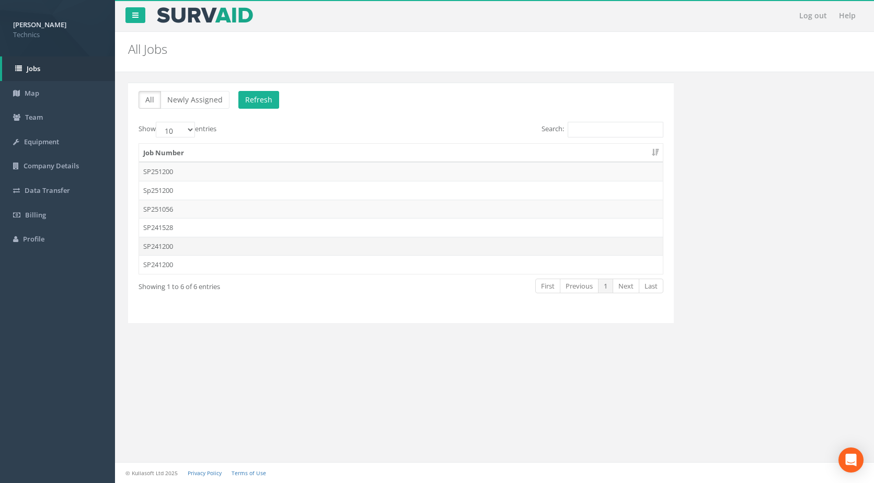
click at [160, 244] on td "SP241200" at bounding box center [401, 246] width 524 height 19
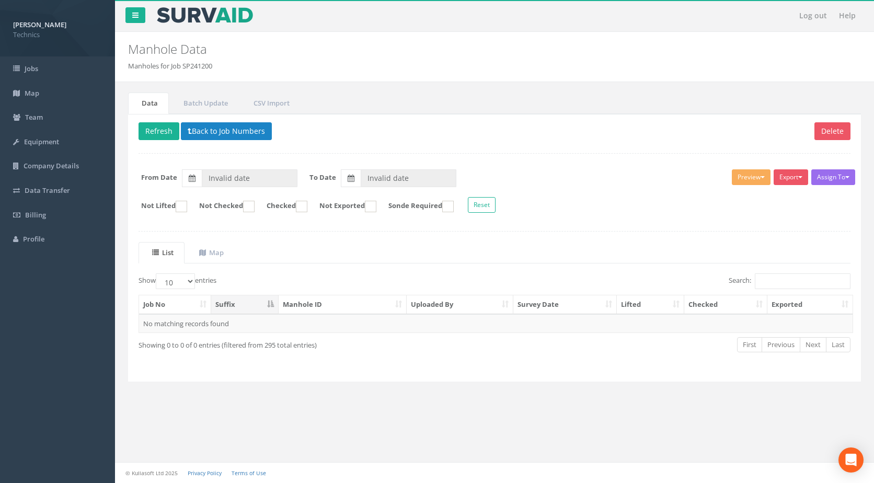
type input "[DATE]"
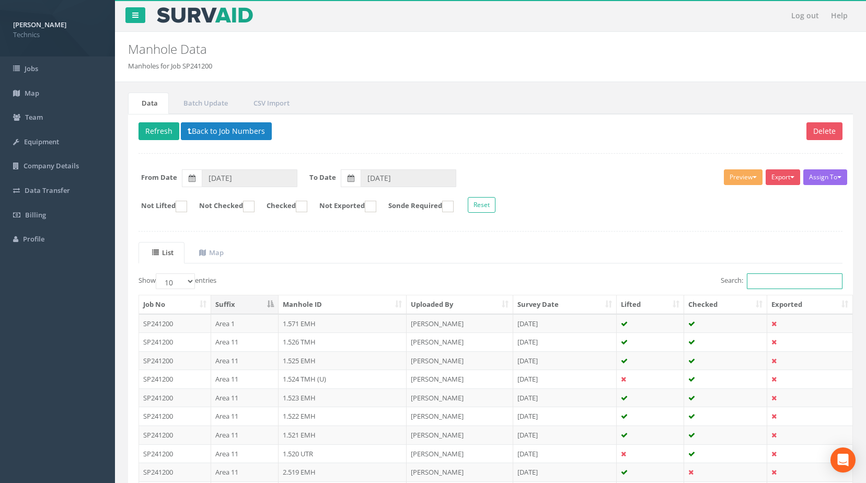
click at [763, 282] on input "Search:" at bounding box center [795, 281] width 96 height 16
paste input "2.333"
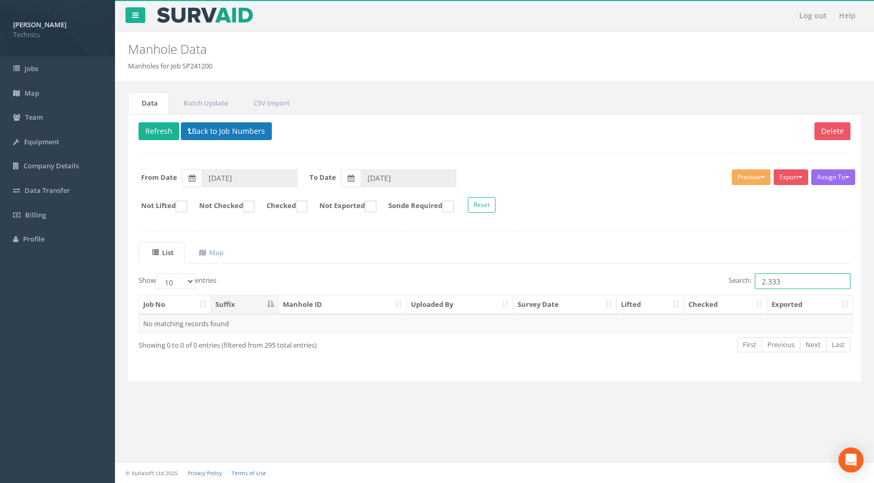
type input "2.333"
click at [221, 131] on button "Back to Job Numbers" at bounding box center [226, 131] width 91 height 18
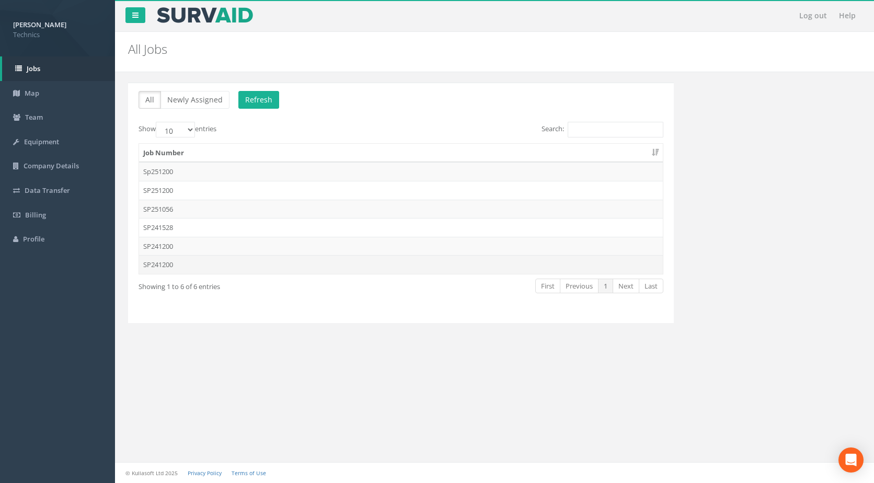
click at [174, 265] on td "SP241200" at bounding box center [401, 264] width 524 height 19
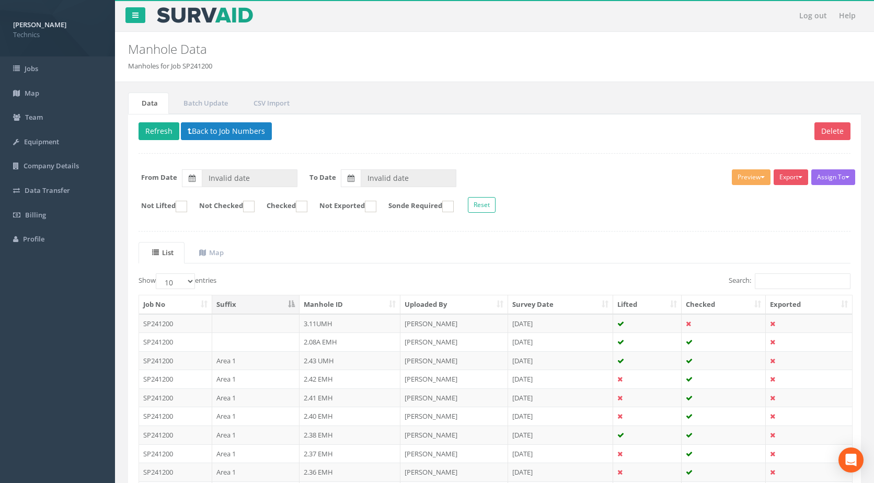
type input "[DATE]"
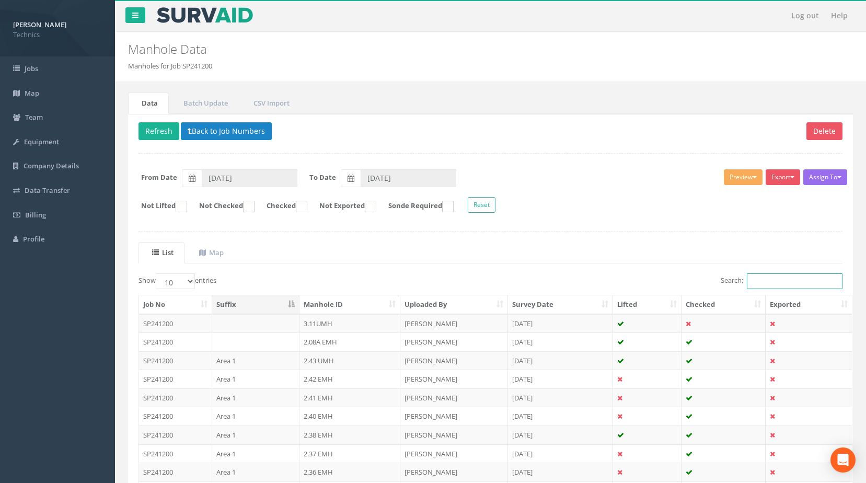
click at [766, 284] on input "Search:" at bounding box center [795, 281] width 96 height 16
paste input "2.333"
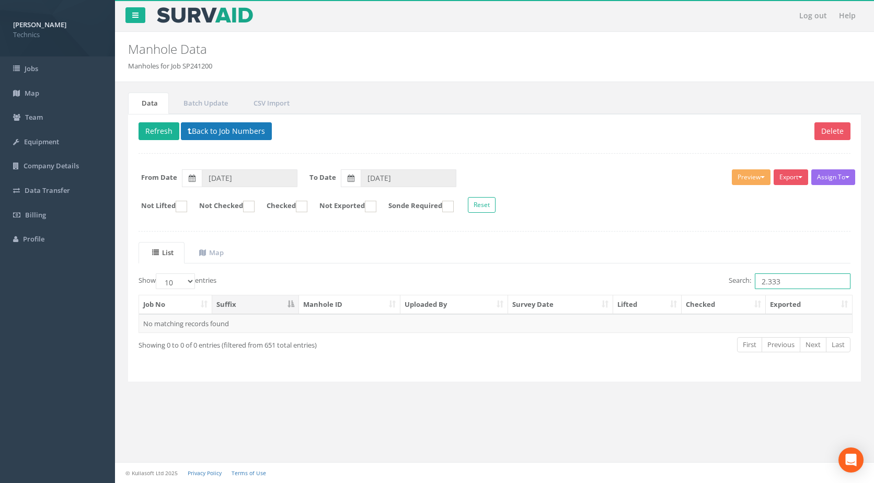
type input "2.333"
click at [229, 134] on button "Back to Job Numbers" at bounding box center [226, 131] width 91 height 18
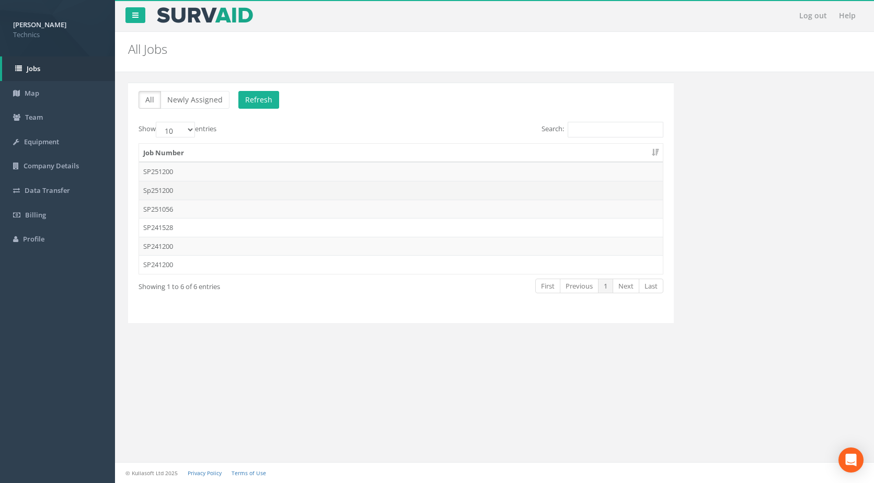
click at [168, 188] on td "Sp251200" at bounding box center [401, 190] width 524 height 19
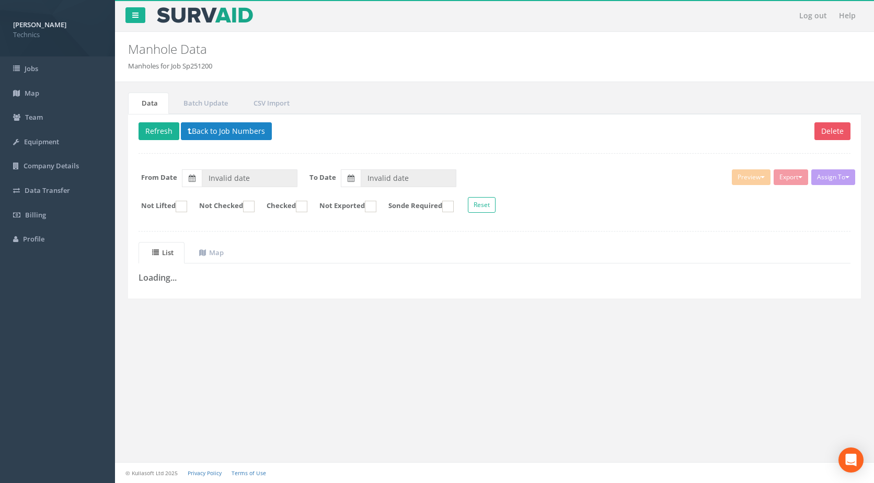
type input "[DATE]"
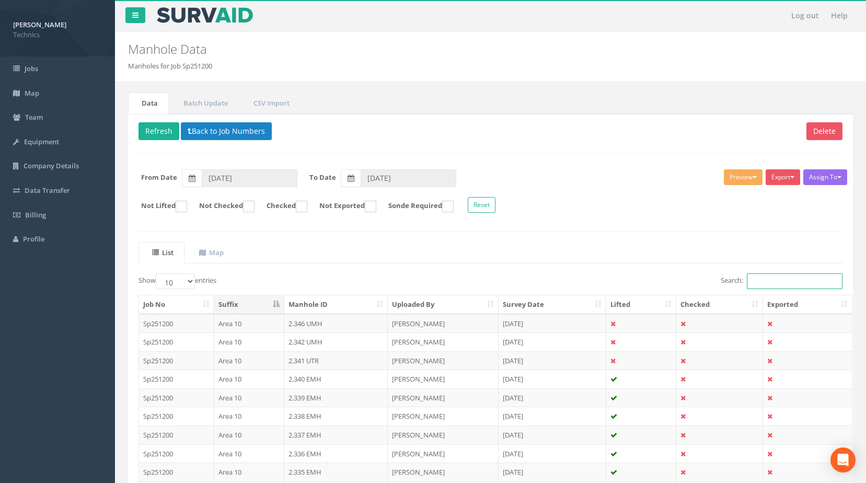
click at [764, 280] on input "Search:" at bounding box center [795, 281] width 96 height 16
paste input "2.333"
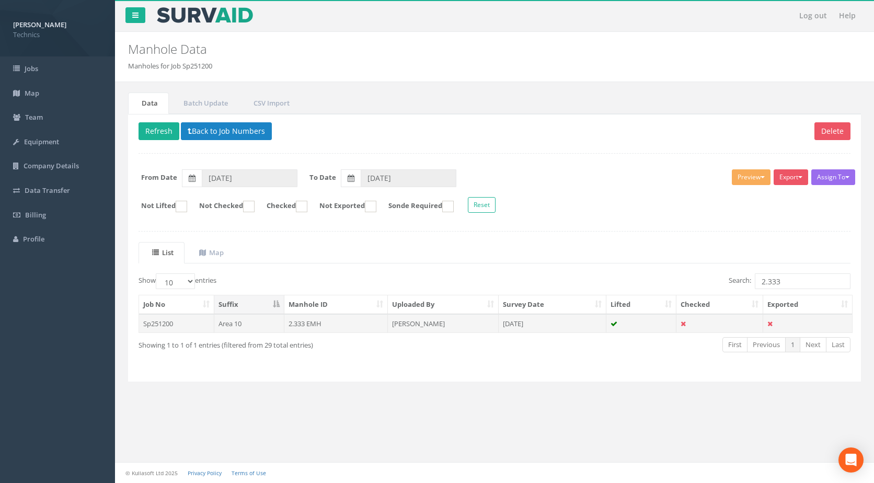
click at [297, 323] on td "2.333 EMH" at bounding box center [336, 323] width 104 height 19
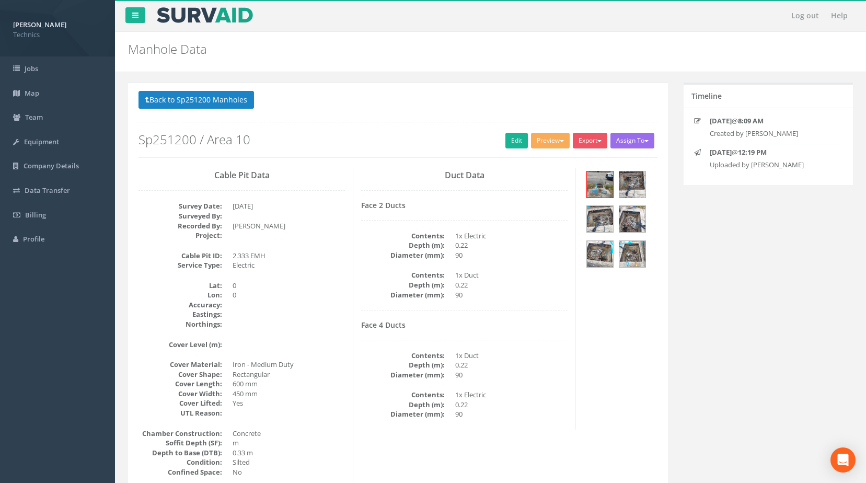
click at [359, 103] on p "Back to Sp251200 Manholes Back to Map" at bounding box center [397, 101] width 519 height 20
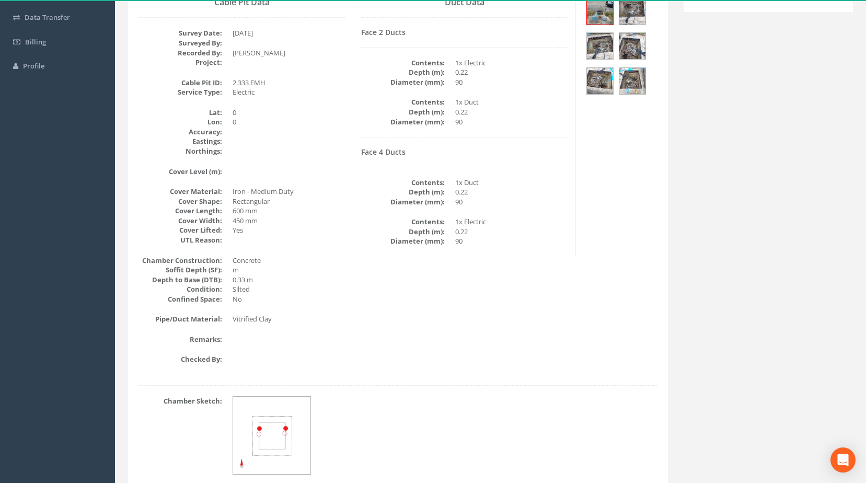
scroll to position [74, 0]
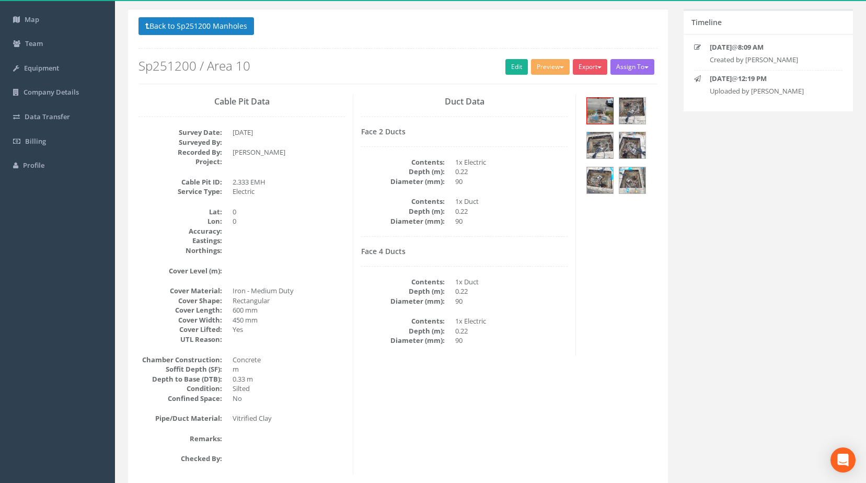
drag, startPoint x: 262, startPoint y: 193, endPoint x: 225, endPoint y: 198, distance: 36.9
click at [165, 27] on button "Back to Sp251200 Manholes" at bounding box center [195, 26] width 115 height 18
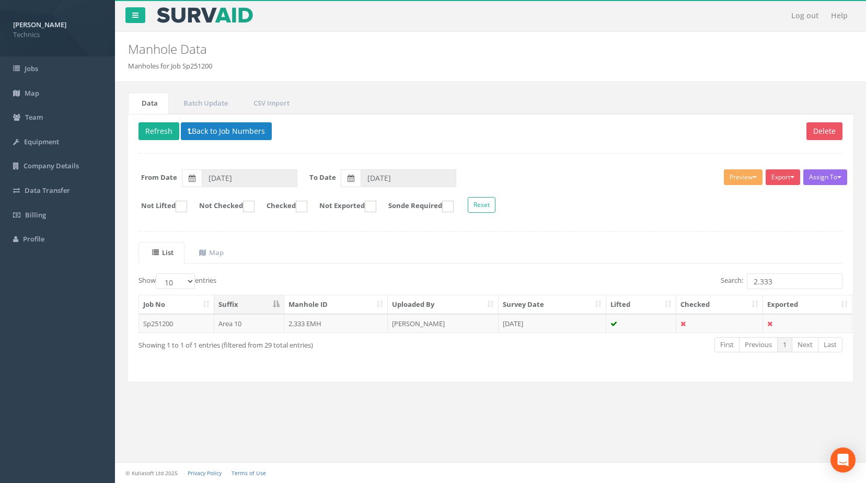
scroll to position [0, 0]
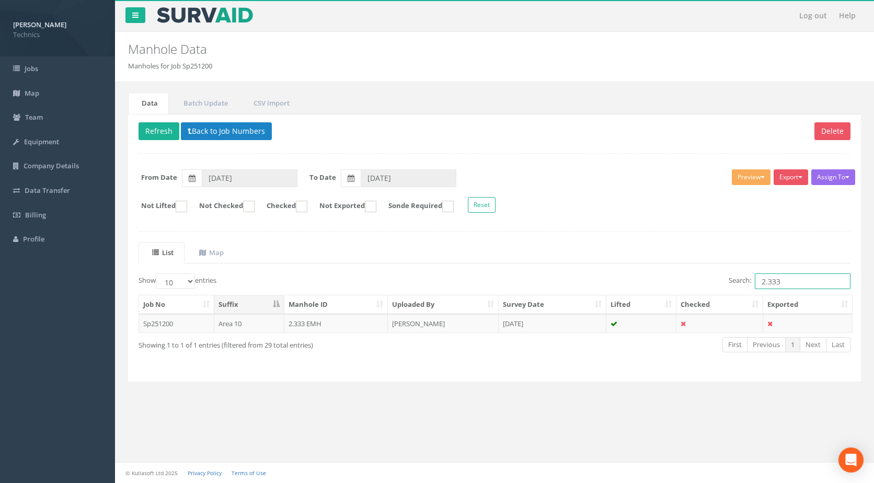
click at [783, 284] on input "2.333" at bounding box center [803, 281] width 96 height 16
drag, startPoint x: 783, startPoint y: 284, endPoint x: 788, endPoint y: 279, distance: 6.3
click at [788, 279] on input "2.333" at bounding box center [803, 281] width 96 height 16
click at [332, 328] on td "2.333 EMH" at bounding box center [336, 323] width 104 height 19
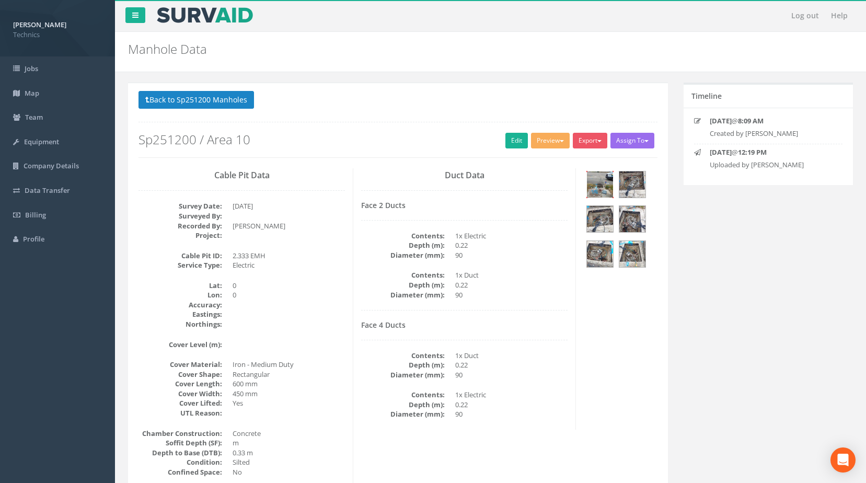
click at [605, 196] on img at bounding box center [600, 184] width 26 height 26
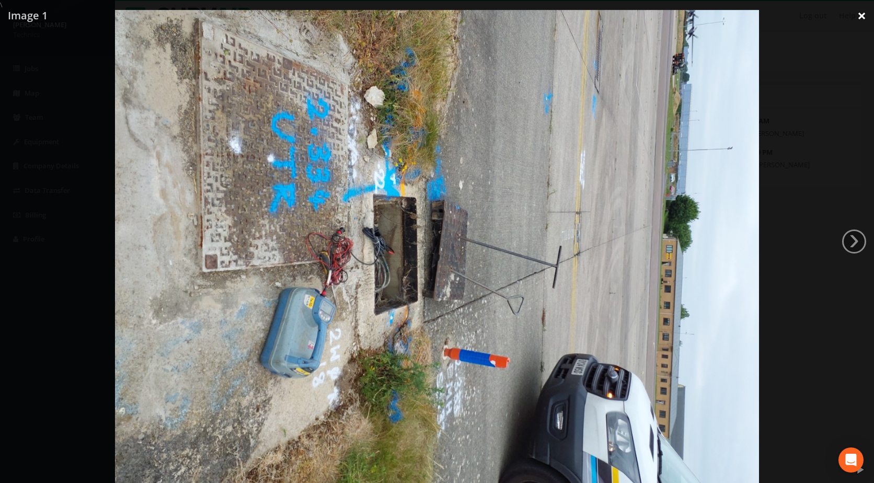
click at [860, 13] on link "×" at bounding box center [861, 15] width 25 height 31
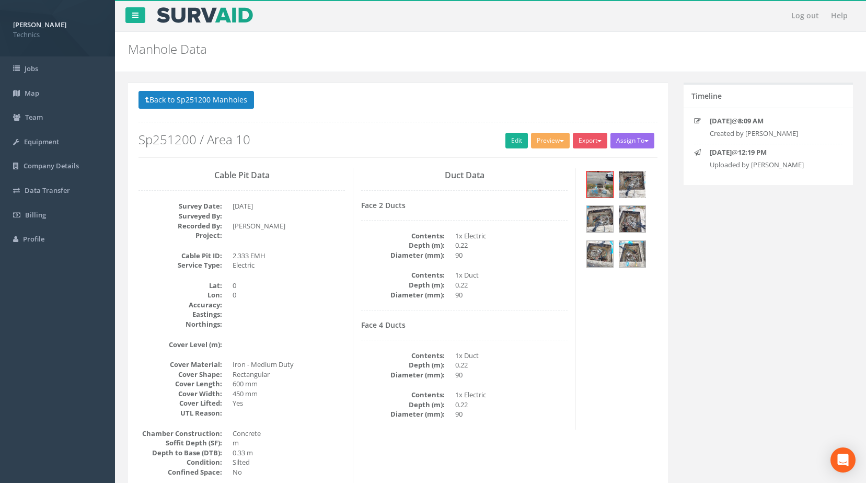
click at [629, 176] on img at bounding box center [632, 184] width 26 height 26
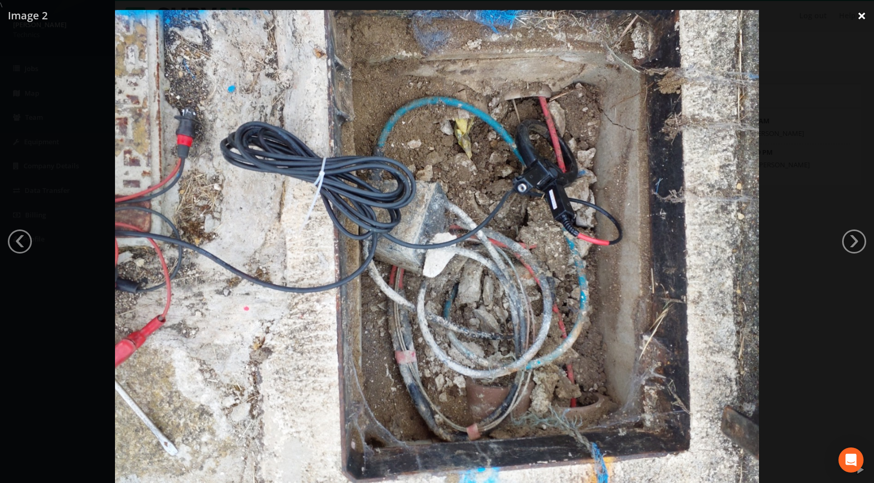
click at [859, 13] on link "×" at bounding box center [861, 15] width 25 height 31
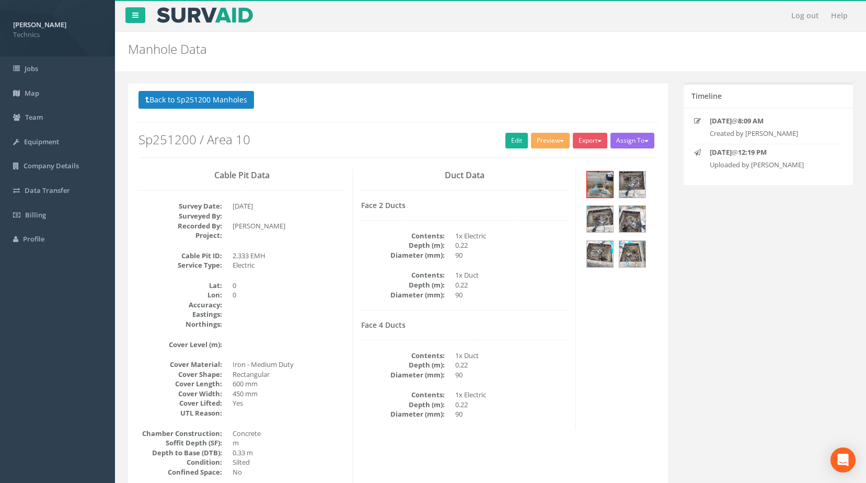
click at [618, 223] on div at bounding box center [620, 220] width 73 height 105
click at [592, 255] on img at bounding box center [600, 254] width 26 height 26
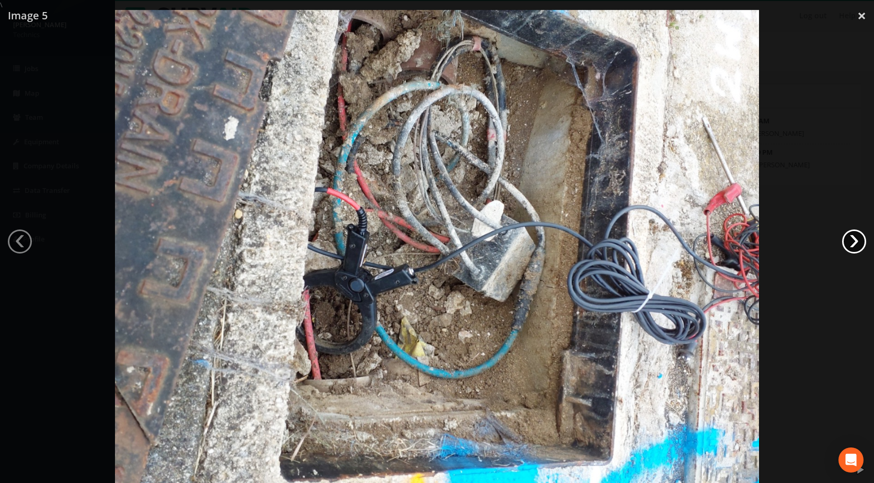
click at [858, 245] on link "›" at bounding box center [854, 241] width 24 height 24
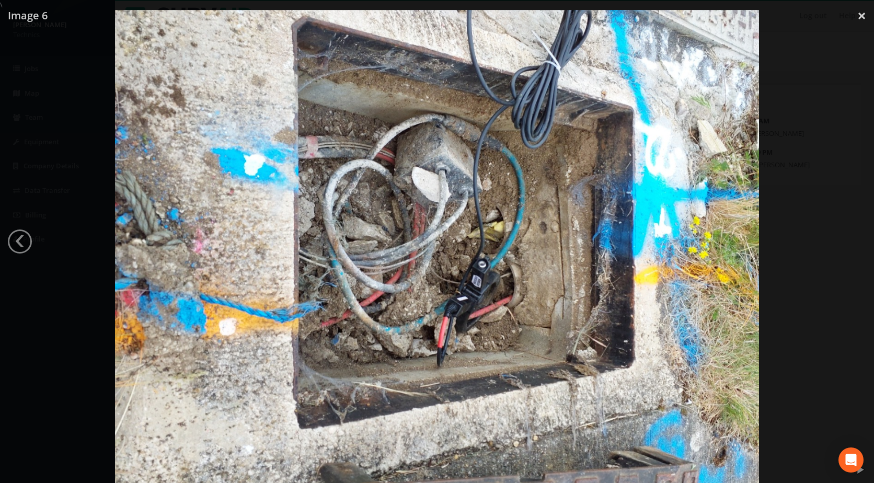
click at [858, 245] on div at bounding box center [437, 251] width 874 height 483
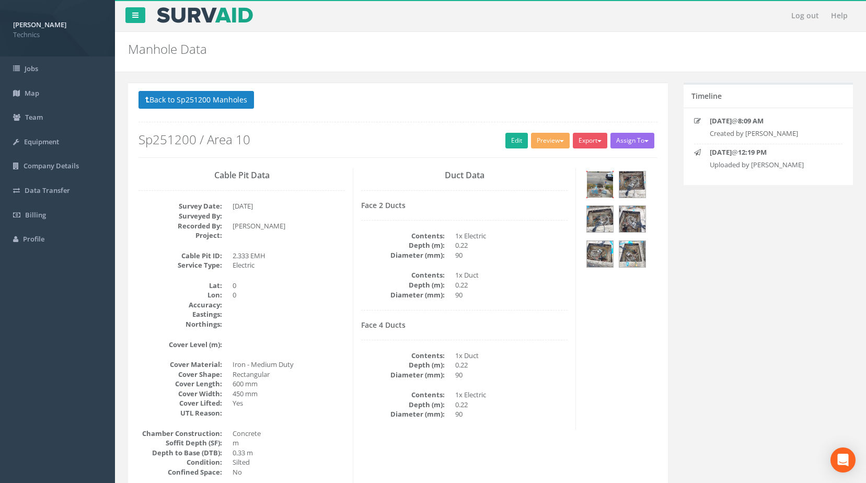
click at [598, 195] on img at bounding box center [600, 184] width 26 height 26
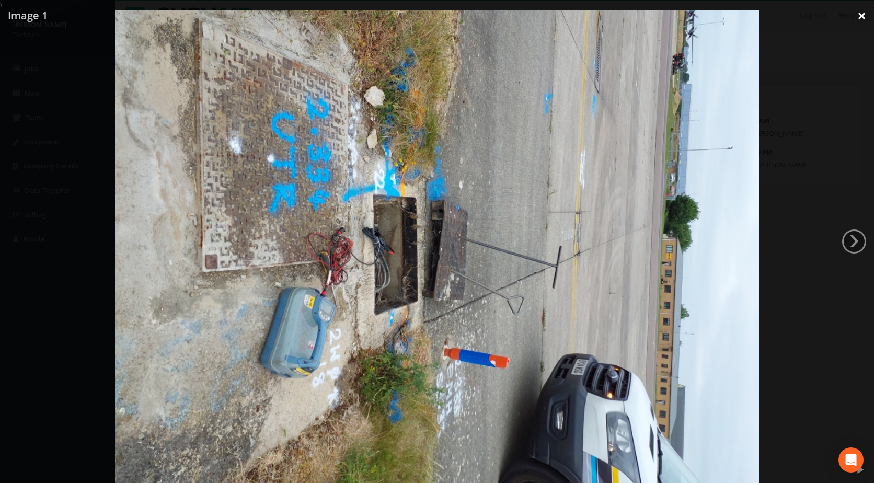
click at [860, 15] on link "×" at bounding box center [861, 15] width 25 height 31
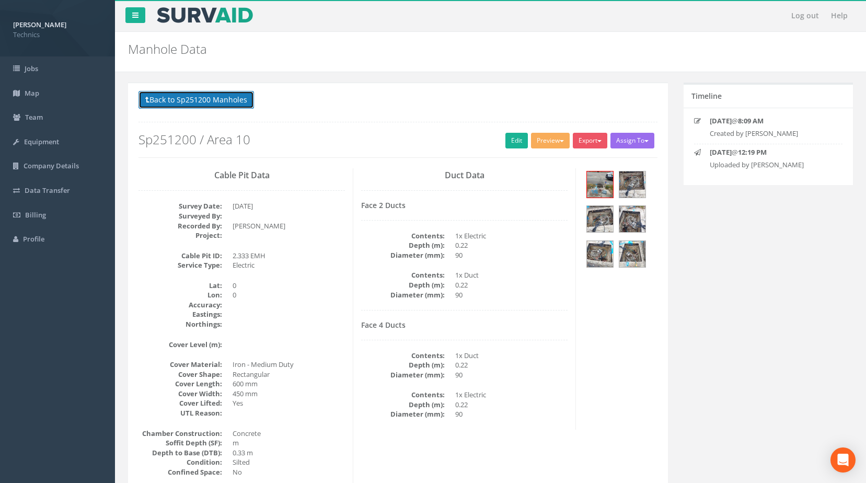
click at [181, 102] on button "Back to Sp251200 Manholes" at bounding box center [195, 100] width 115 height 18
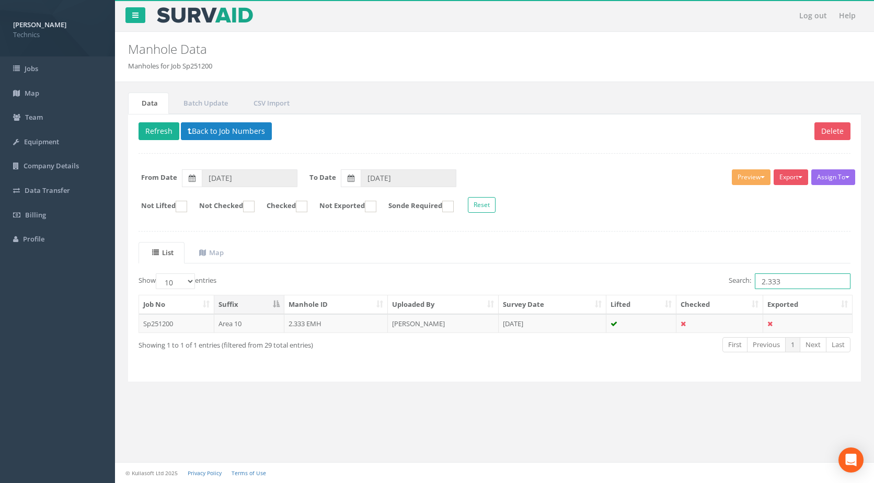
click at [784, 280] on input "2.333" at bounding box center [803, 281] width 96 height 16
click at [155, 124] on button "Refresh" at bounding box center [158, 131] width 41 height 18
click at [788, 280] on input "2.341" at bounding box center [803, 281] width 96 height 16
type input "2.341"
click at [315, 322] on td "2.341 UTR" at bounding box center [336, 323] width 104 height 19
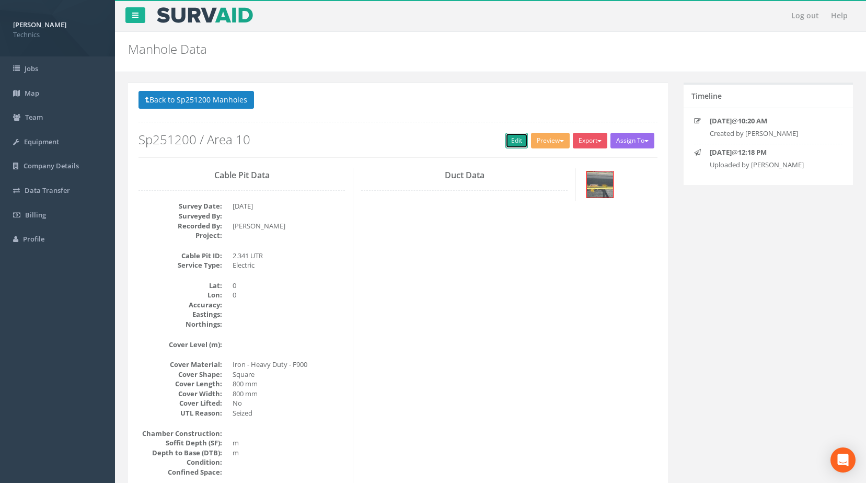
click at [506, 142] on link "Edit" at bounding box center [516, 141] width 22 height 16
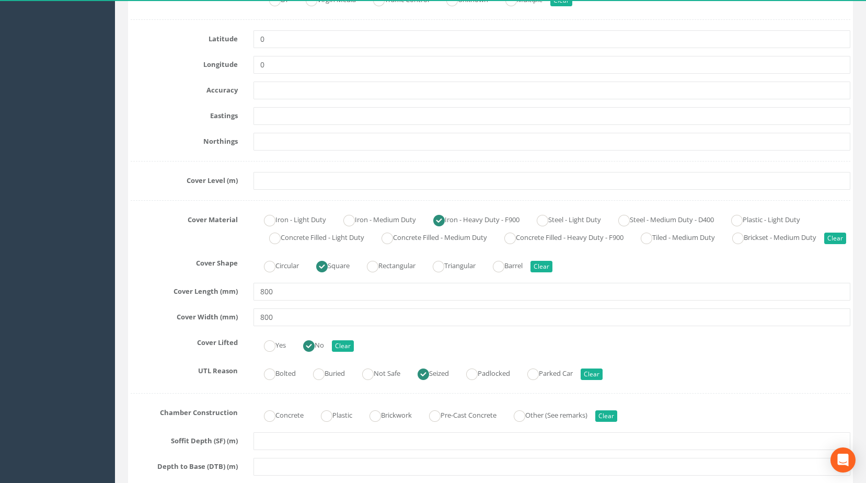
scroll to position [261, 0]
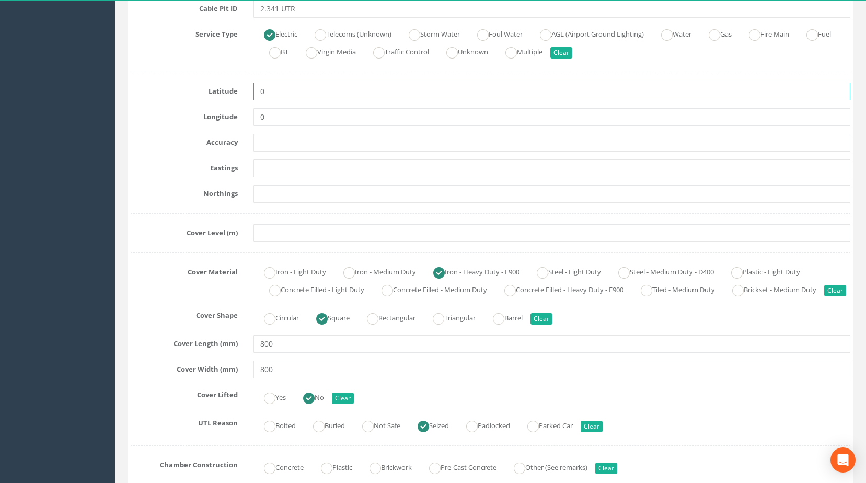
click at [285, 93] on input "0" at bounding box center [551, 92] width 597 height 18
drag, startPoint x: 283, startPoint y: 95, endPoint x: 186, endPoint y: 99, distance: 97.3
click at [186, 99] on div "Latitude 0" at bounding box center [490, 92] width 735 height 18
paste input "427963.1167"
type input "427963.1167"
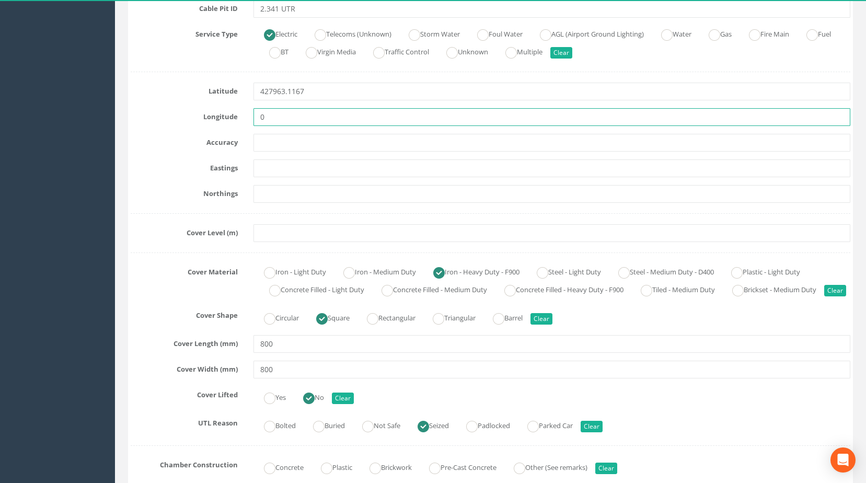
drag, startPoint x: 284, startPoint y: 117, endPoint x: 108, endPoint y: 101, distance: 177.3
paste input "205144.956"
type input "205144.9560"
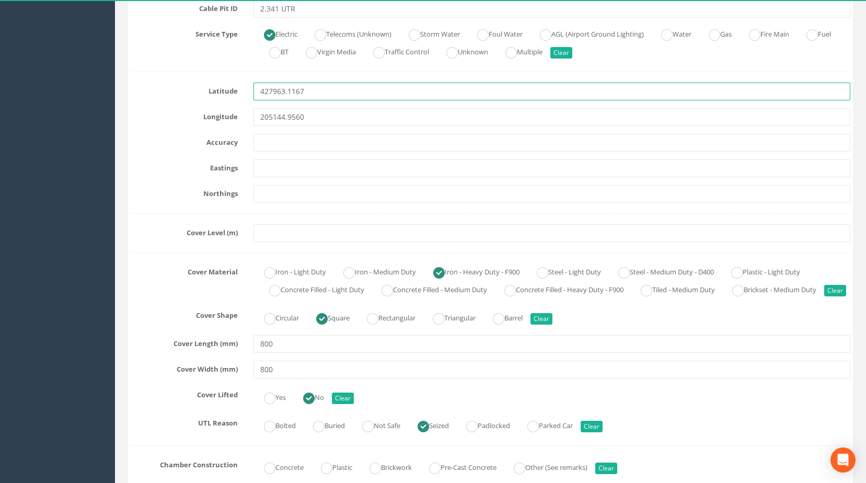
drag, startPoint x: 325, startPoint y: 87, endPoint x: 207, endPoint y: 93, distance: 118.3
click at [234, 90] on div "Latitude 427963.1167" at bounding box center [490, 92] width 735 height 18
type input "0"
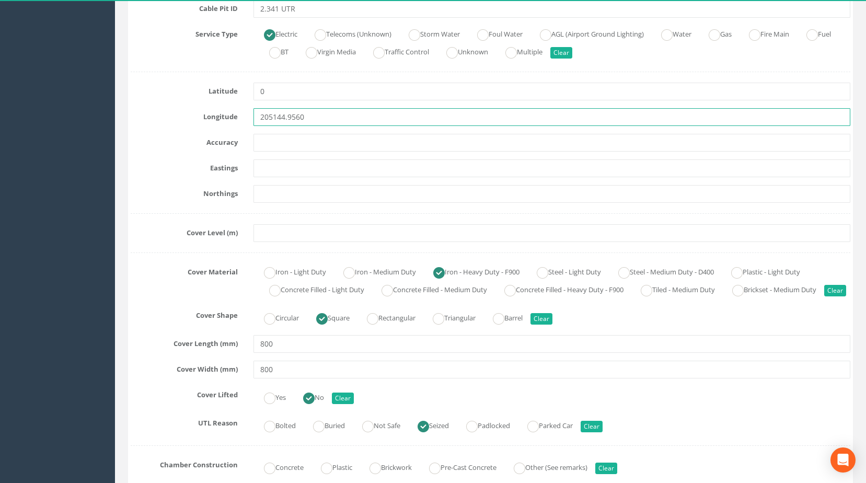
drag, startPoint x: 305, startPoint y: 115, endPoint x: 162, endPoint y: 120, distance: 142.7
click at [162, 120] on div "Longitude 205144.9560" at bounding box center [490, 117] width 735 height 18
type input "0"
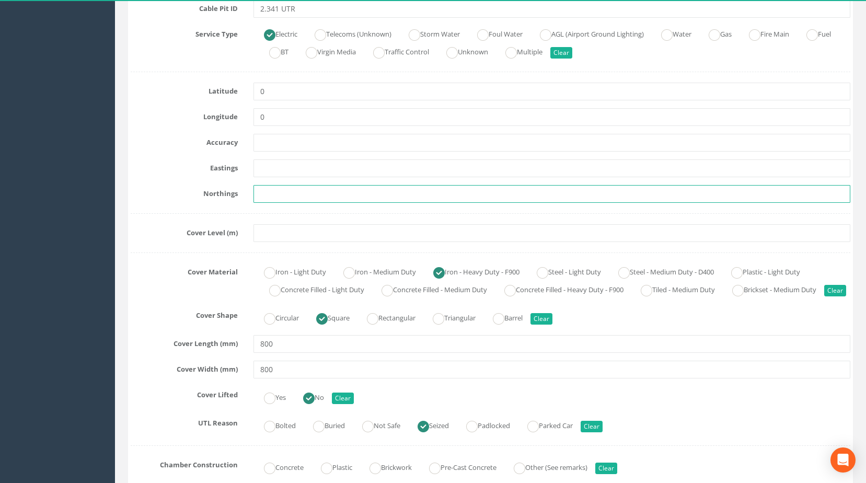
click at [275, 187] on input "text" at bounding box center [551, 194] width 597 height 18
paste input "205144.9560"
type input "205144.9560"
drag, startPoint x: 277, startPoint y: 171, endPoint x: 272, endPoint y: 171, distance: 5.7
click at [277, 171] on input "text" at bounding box center [551, 168] width 597 height 18
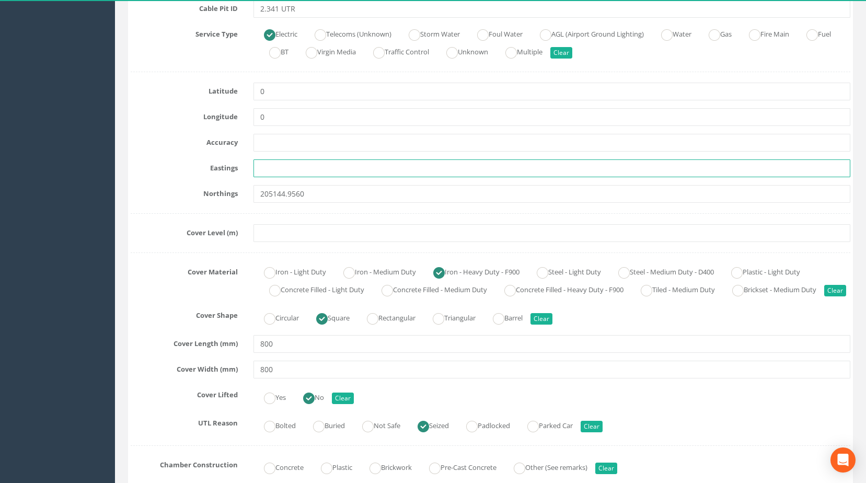
paste input "427963.1167"
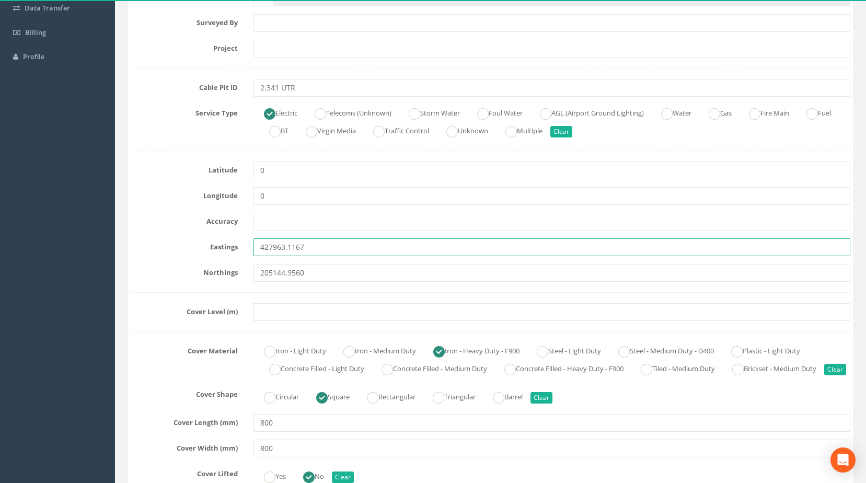
scroll to position [0, 0]
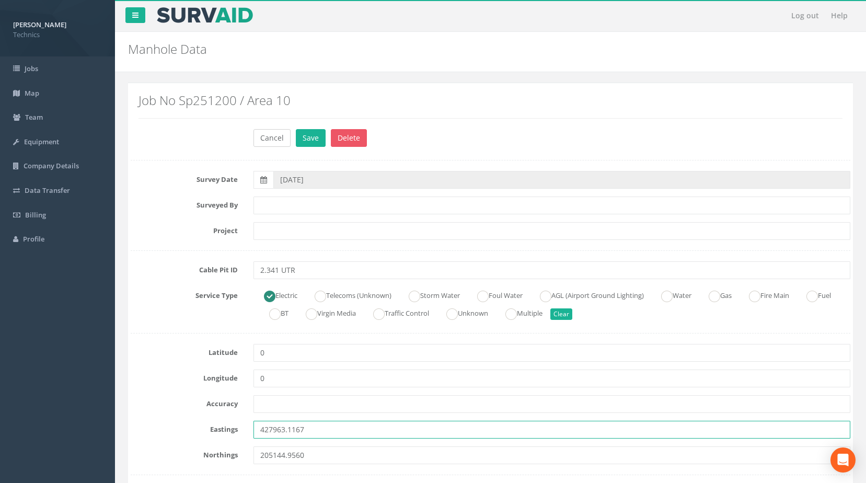
type input "427963.1167"
click at [268, 138] on button "Cancel" at bounding box center [271, 138] width 37 height 18
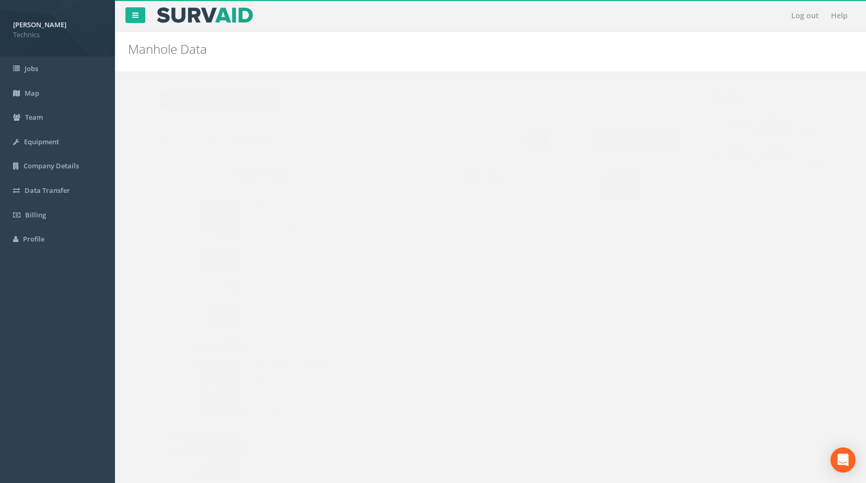
click at [192, 103] on button "Back to Sp251200 Manholes" at bounding box center [195, 100] width 115 height 18
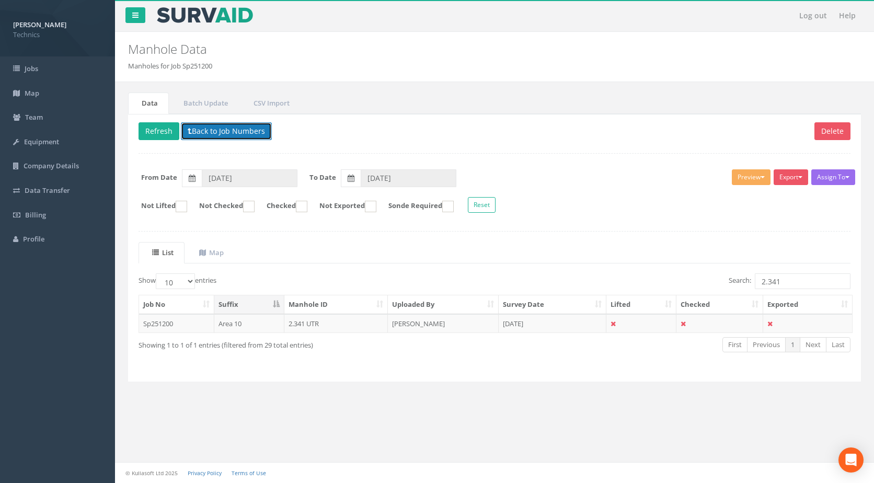
click at [216, 126] on button "Back to Job Numbers" at bounding box center [226, 131] width 91 height 18
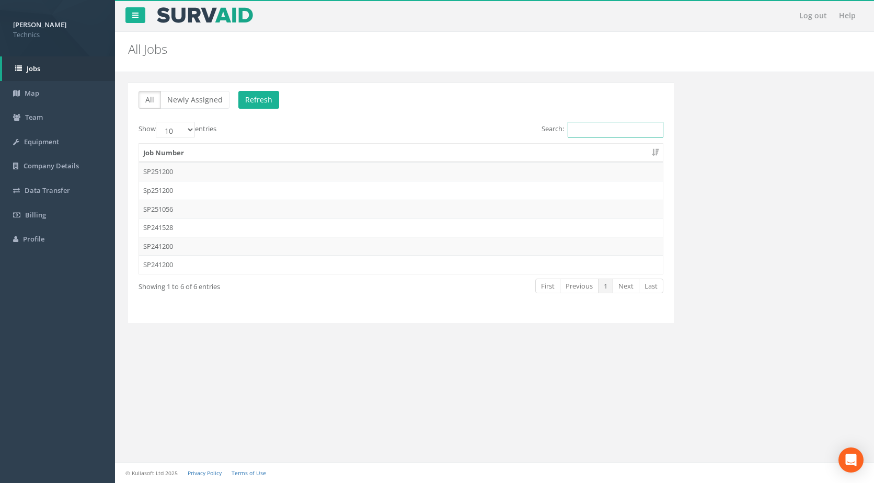
click at [607, 132] on input "Search:" at bounding box center [616, 130] width 96 height 16
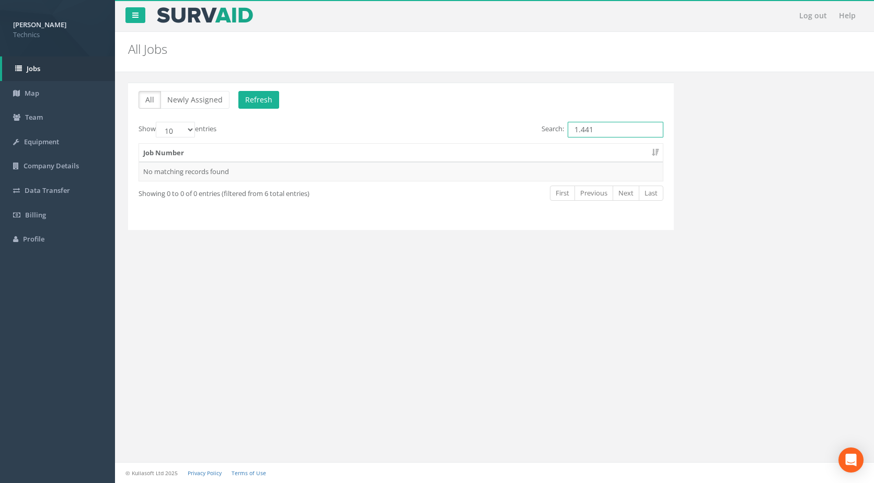
drag, startPoint x: 601, startPoint y: 126, endPoint x: 542, endPoint y: 156, distance: 65.7
click at [542, 156] on div "Show 10 25 50 100 entries Search: 1.441 Job Number No matching records found Sh…" at bounding box center [400, 171] width 525 height 98
type input "1.441"
click at [255, 97] on button "Refresh" at bounding box center [258, 100] width 41 height 18
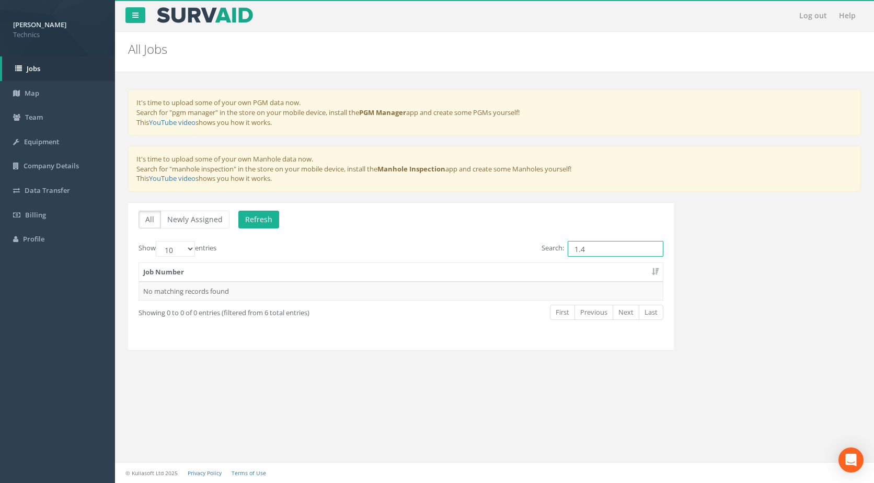
click at [598, 250] on input "1.4" at bounding box center [616, 249] width 96 height 16
type input "1.441"
drag, startPoint x: 598, startPoint y: 250, endPoint x: 478, endPoint y: 249, distance: 120.2
click at [478, 249] on div "Search: 1.441" at bounding box center [536, 250] width 255 height 18
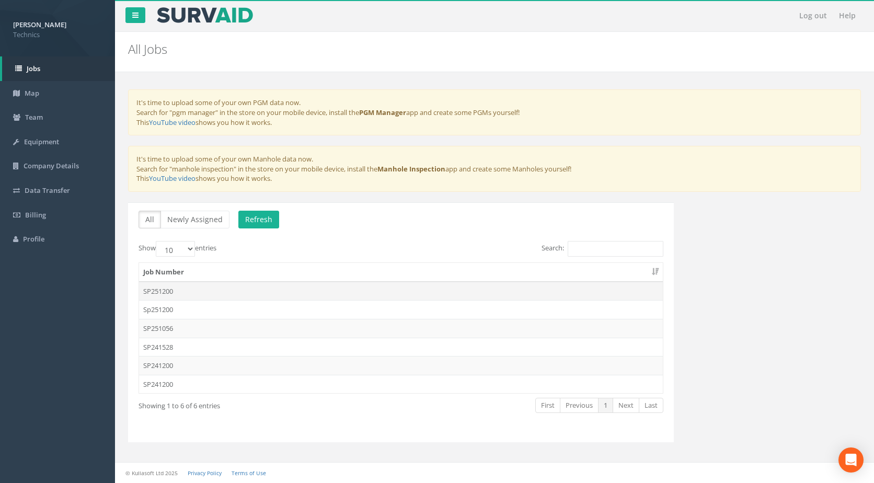
click at [284, 291] on td "SP251200" at bounding box center [401, 291] width 524 height 19
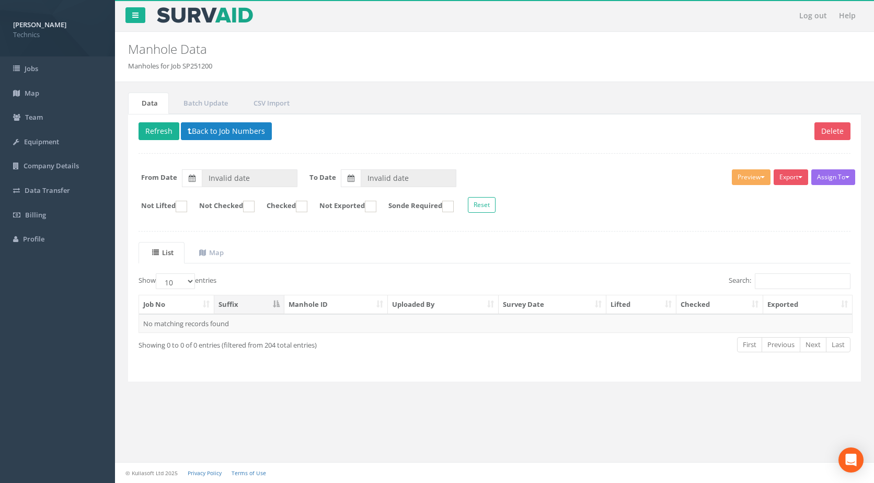
type input "[DATE]"
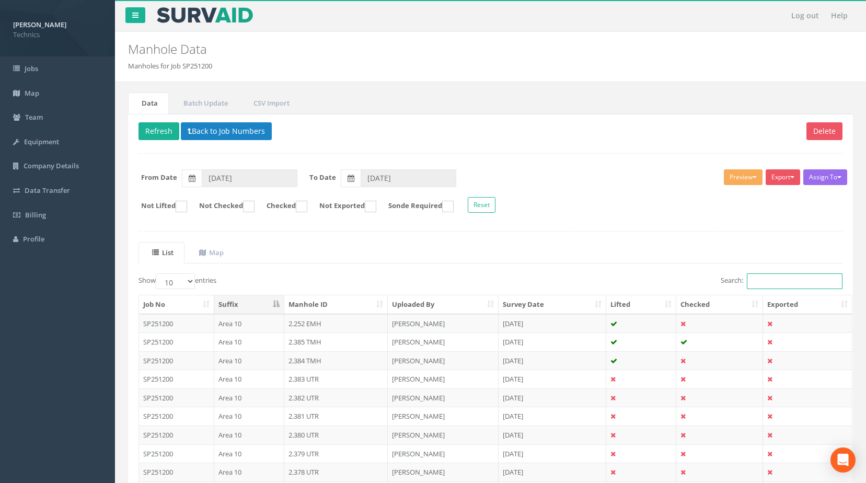
click at [753, 283] on input "Search:" at bounding box center [795, 281] width 96 height 16
paste input "1.441"
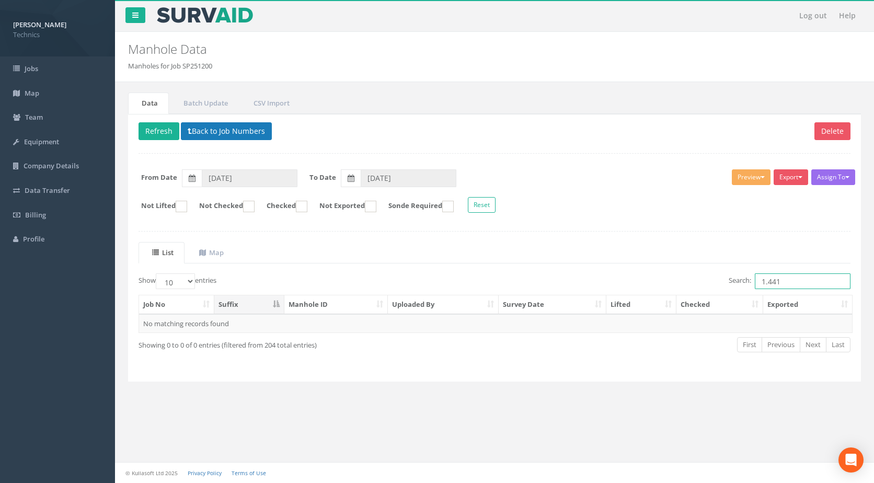
type input "1.441"
click at [226, 130] on button "Back to Job Numbers" at bounding box center [226, 131] width 91 height 18
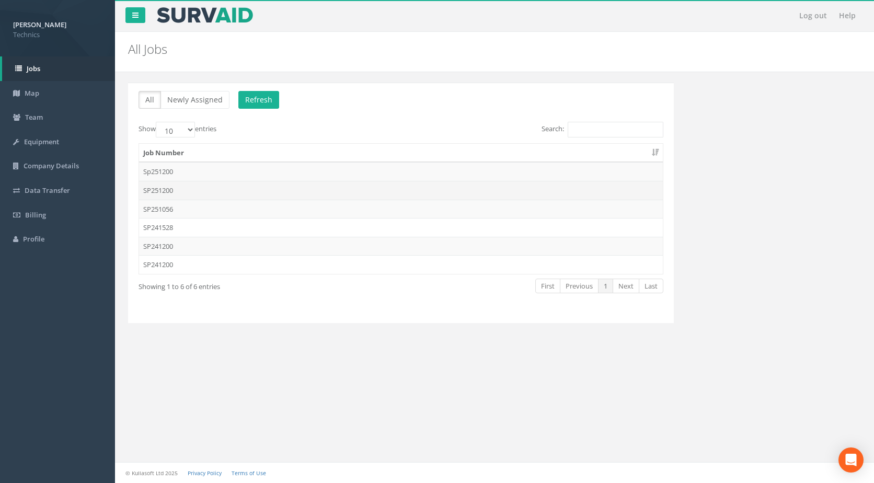
click at [173, 184] on td "SP251200" at bounding box center [401, 190] width 524 height 19
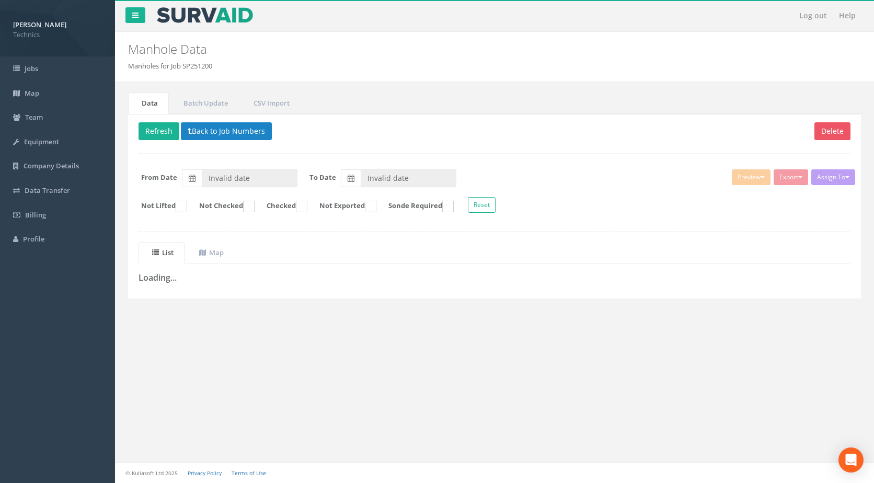
type input "[DATE]"
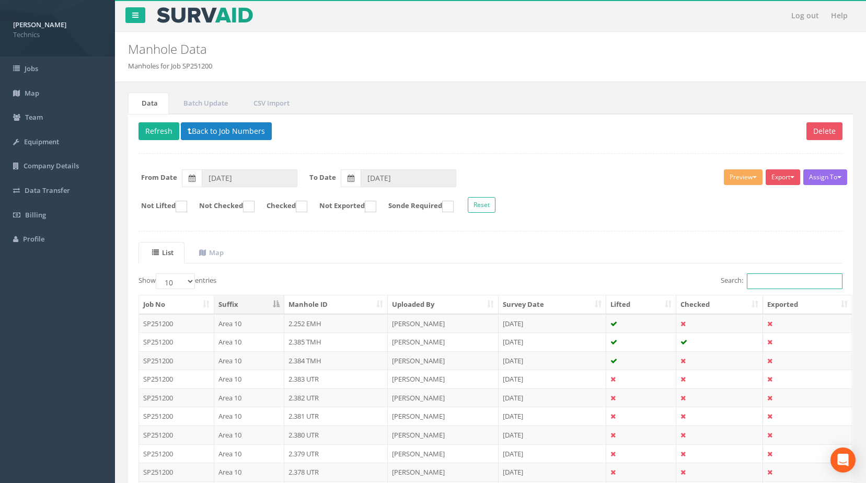
click at [776, 280] on input "Search:" at bounding box center [795, 281] width 96 height 16
paste input "1.441"
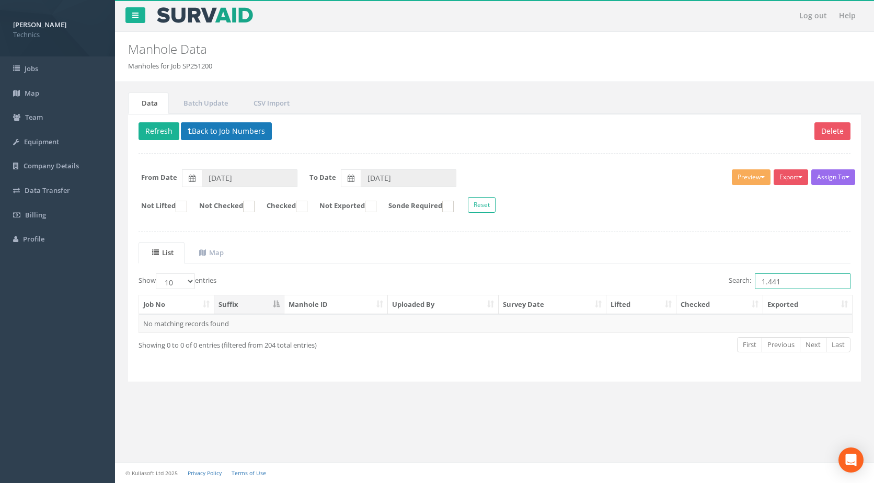
type input "1.441"
click at [256, 132] on button "Back to Job Numbers" at bounding box center [226, 131] width 91 height 18
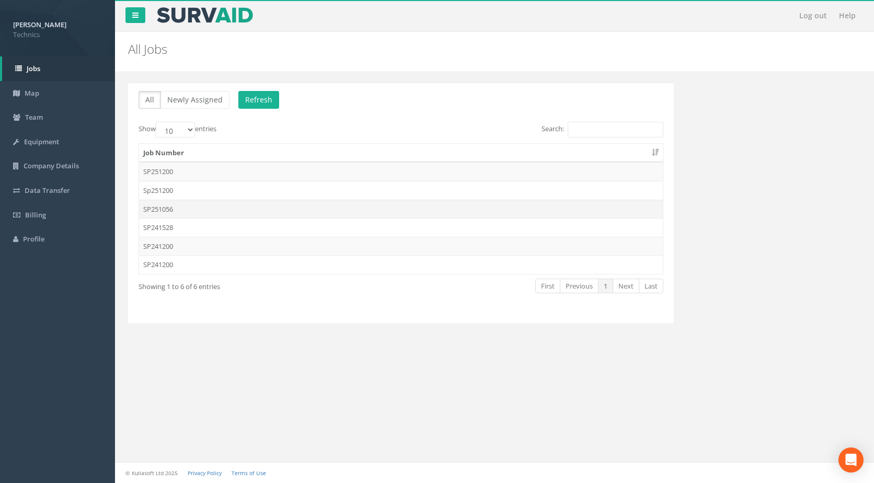
click at [189, 213] on td "SP251056" at bounding box center [401, 209] width 524 height 19
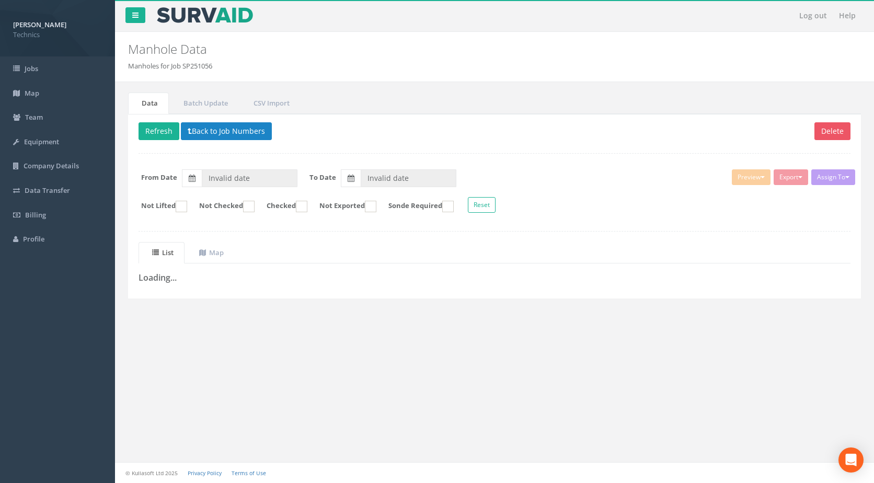
type input "[DATE]"
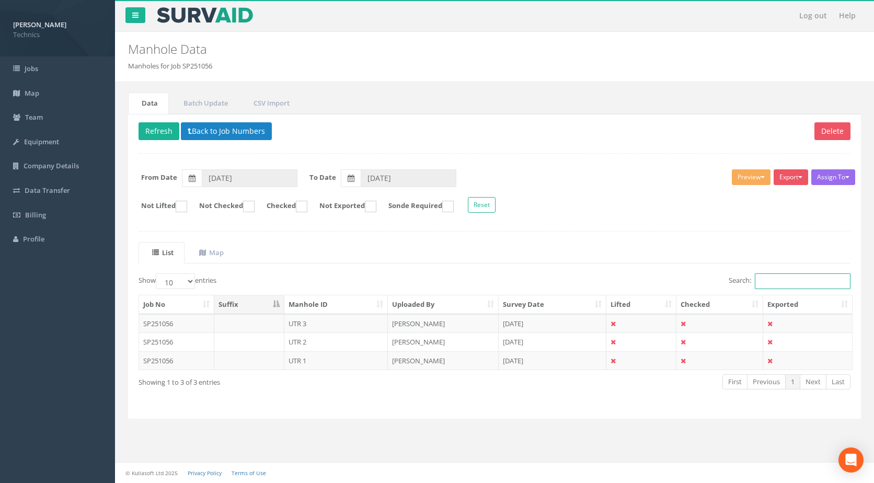
click at [783, 279] on input "Search:" at bounding box center [803, 281] width 96 height 16
paste input "1.441"
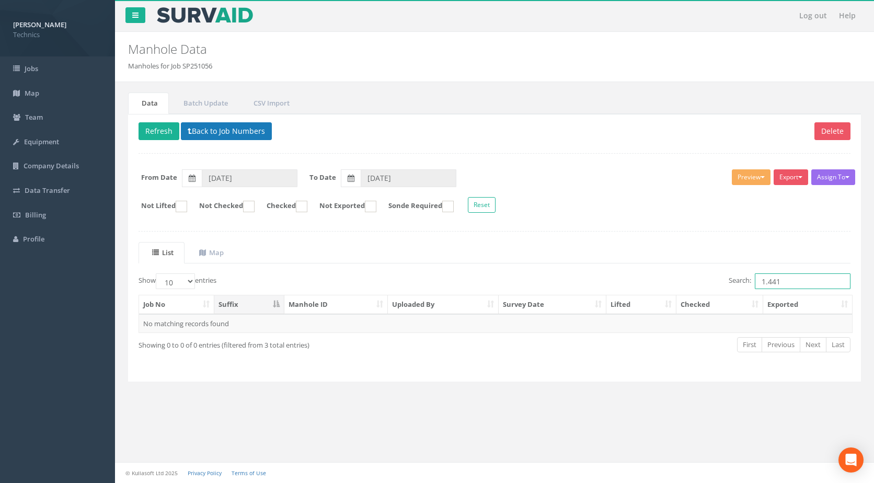
type input "1.441"
click at [234, 124] on button "Back to Job Numbers" at bounding box center [226, 131] width 91 height 18
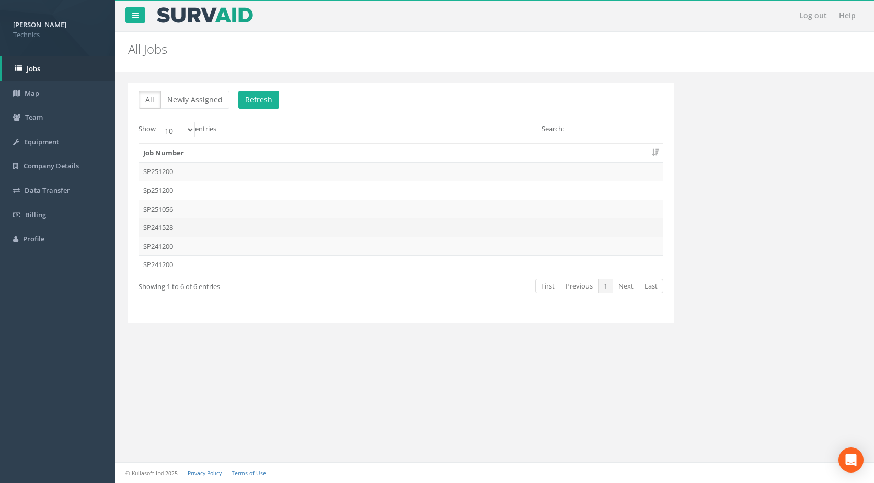
click at [189, 224] on td "SP241528" at bounding box center [401, 227] width 524 height 19
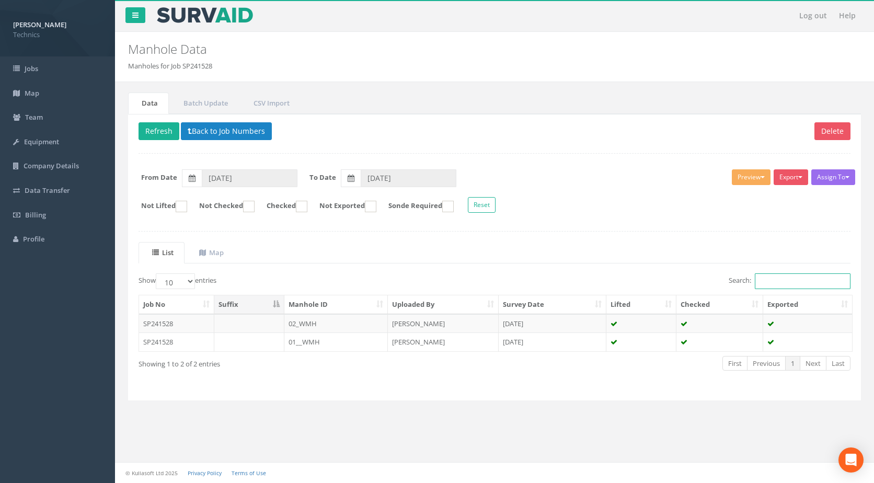
click at [788, 274] on input "Search:" at bounding box center [803, 281] width 96 height 16
paste input "1.441"
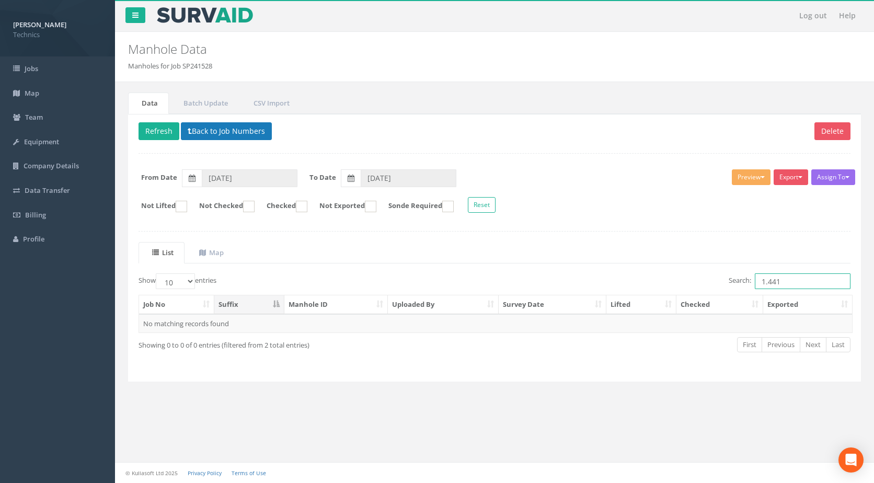
type input "1.441"
click at [226, 132] on button "Back to Job Numbers" at bounding box center [226, 131] width 91 height 18
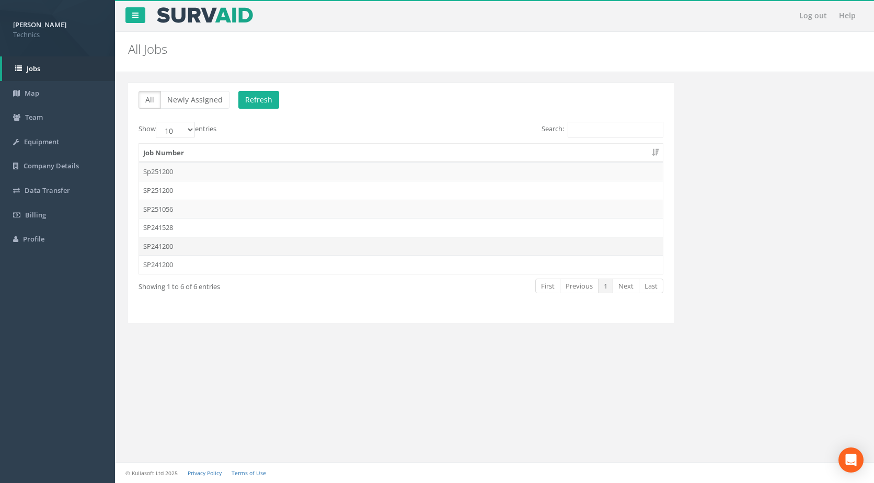
click at [186, 244] on td "SP241200" at bounding box center [401, 246] width 524 height 19
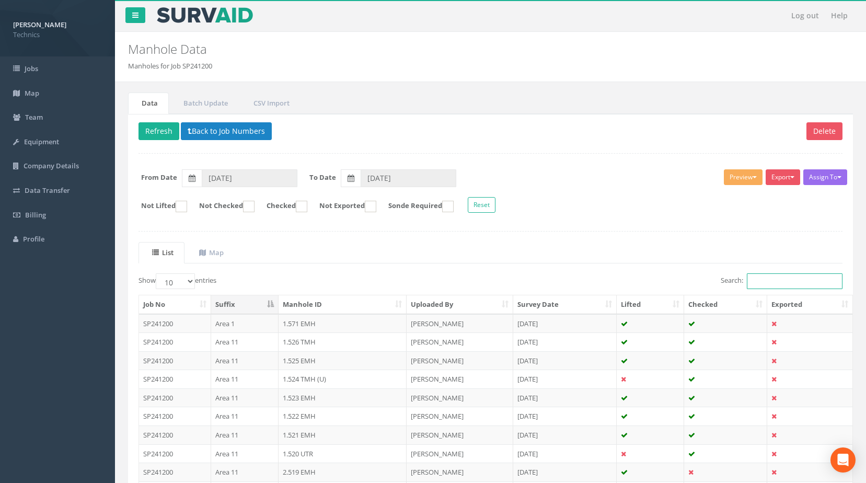
click at [795, 276] on input "Search:" at bounding box center [795, 281] width 96 height 16
paste input "1.441"
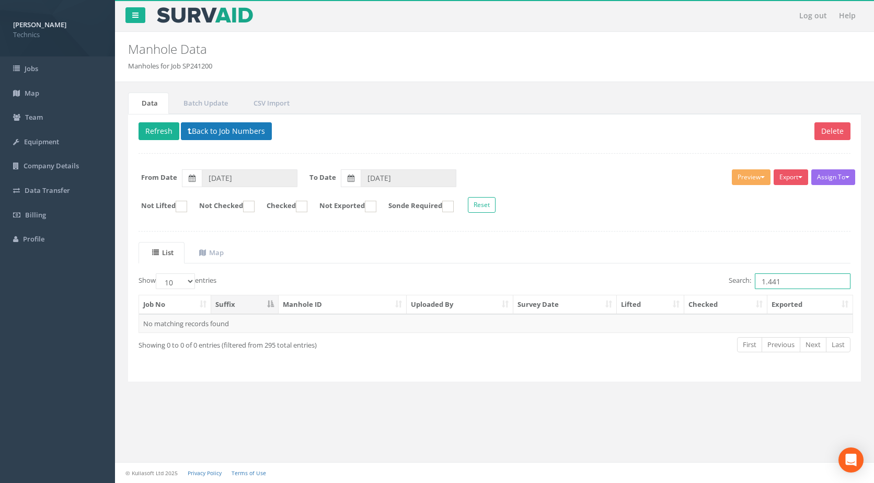
type input "1.441"
click at [214, 125] on button "Back to Job Numbers" at bounding box center [226, 131] width 91 height 18
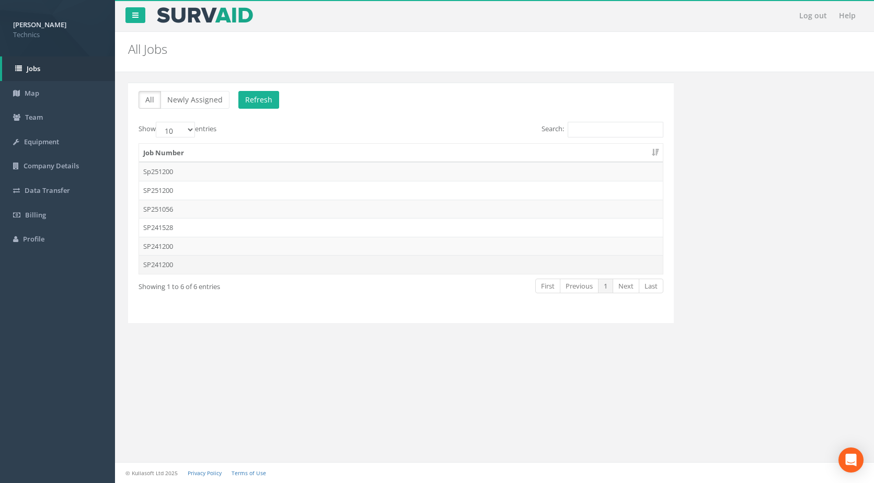
click at [178, 269] on td "SP241200" at bounding box center [401, 264] width 524 height 19
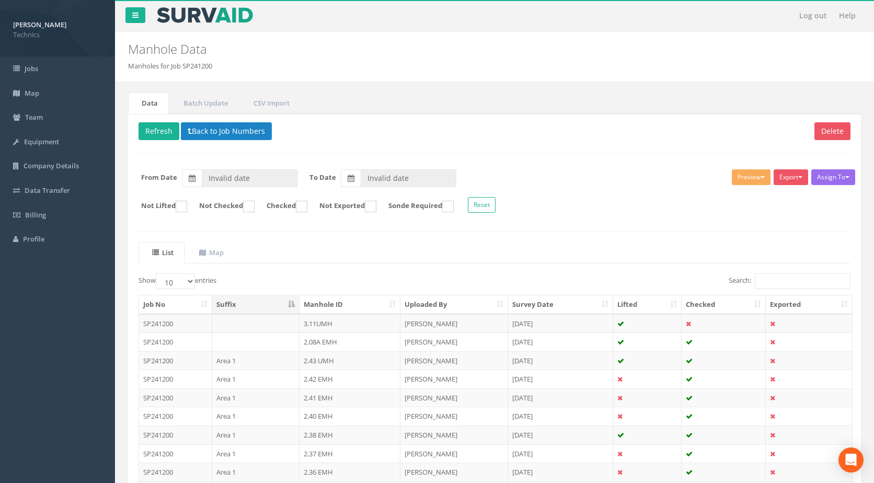
type input "[DATE]"
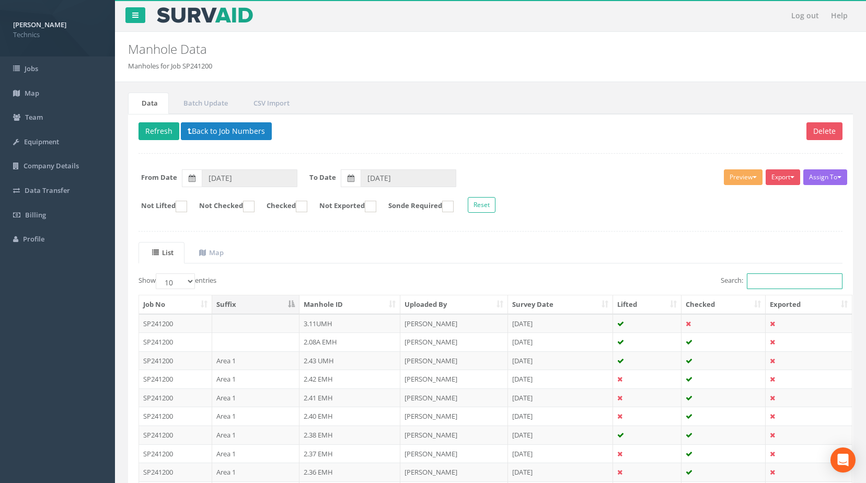
click at [783, 279] on input "Search:" at bounding box center [795, 281] width 96 height 16
paste input "1.441"
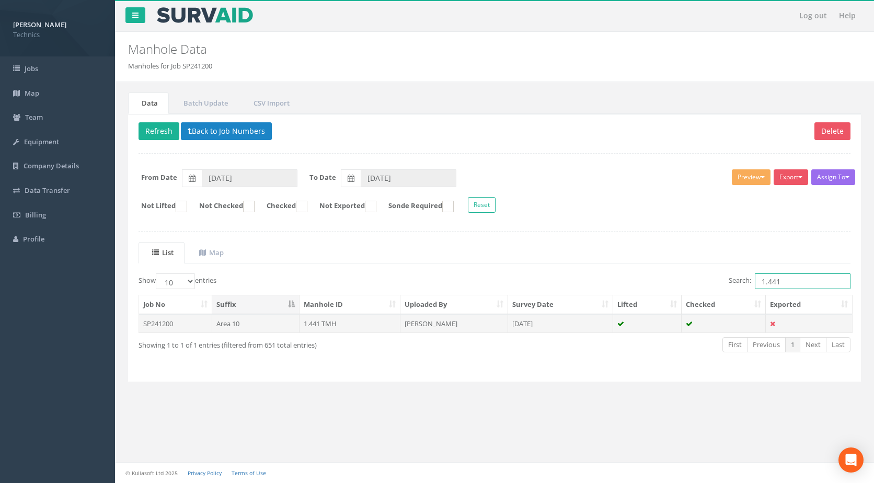
type input "1.441"
click at [264, 329] on td "Area 10" at bounding box center [255, 323] width 87 height 19
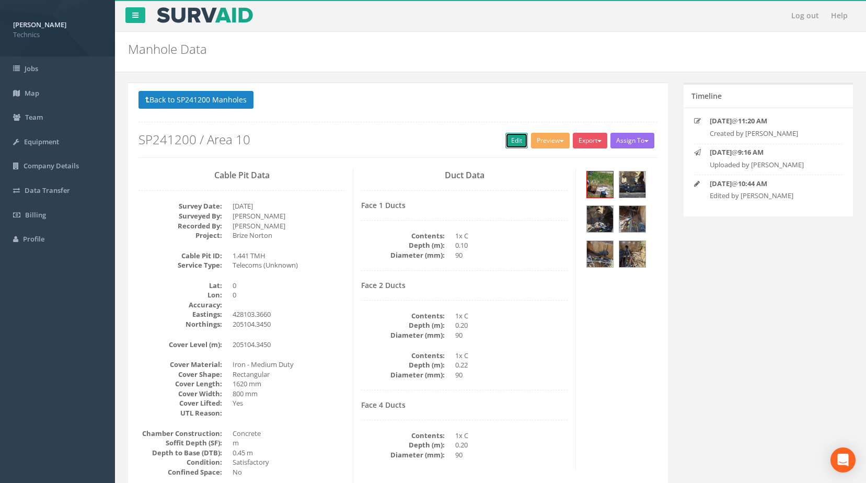
click at [509, 136] on link "Edit" at bounding box center [516, 141] width 22 height 16
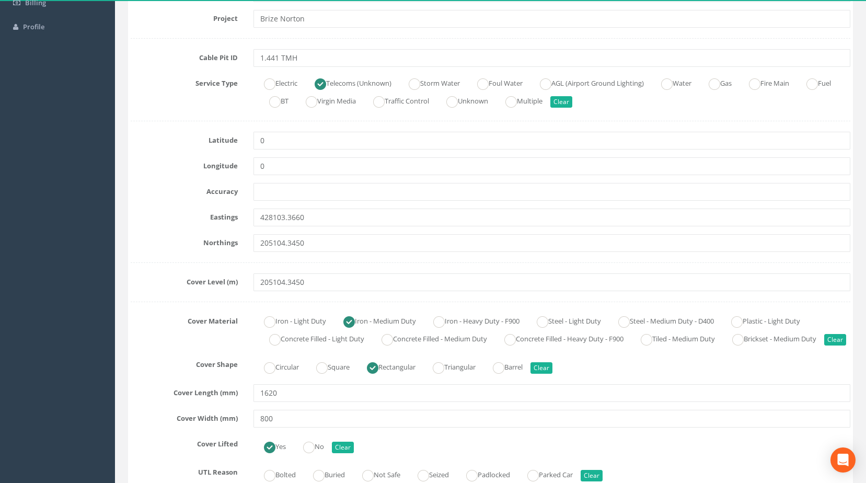
scroll to position [209, 0]
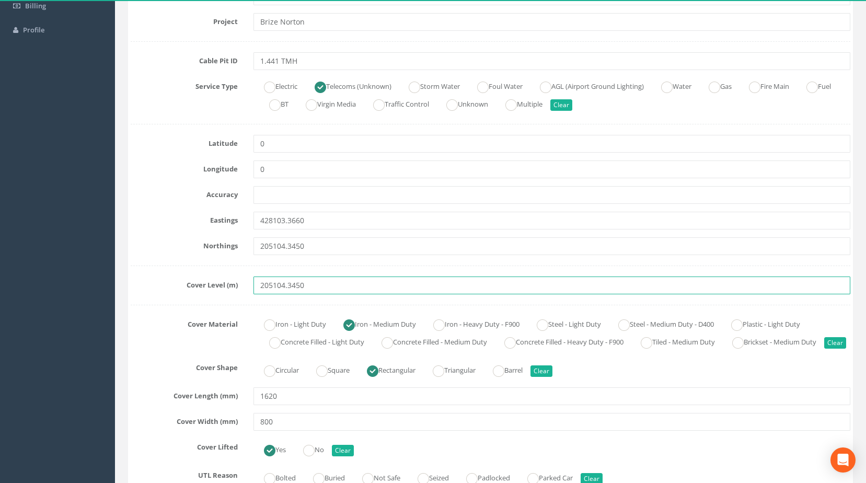
drag, startPoint x: 311, startPoint y: 285, endPoint x: 241, endPoint y: 279, distance: 70.4
click at [241, 279] on div "Cover Level (m) 205104.3450" at bounding box center [490, 285] width 735 height 18
click at [316, 285] on input "205104.3450" at bounding box center [551, 285] width 597 height 18
drag, startPoint x: 316, startPoint y: 285, endPoint x: 185, endPoint y: 271, distance: 131.4
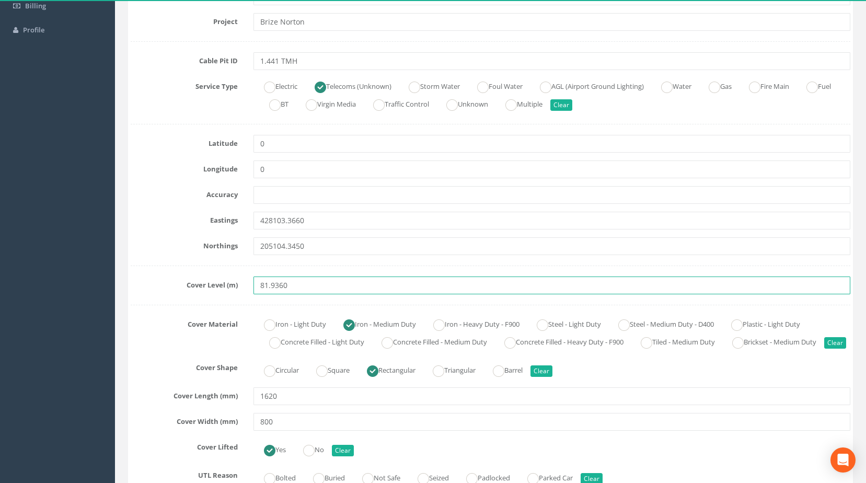
type input "81.9360"
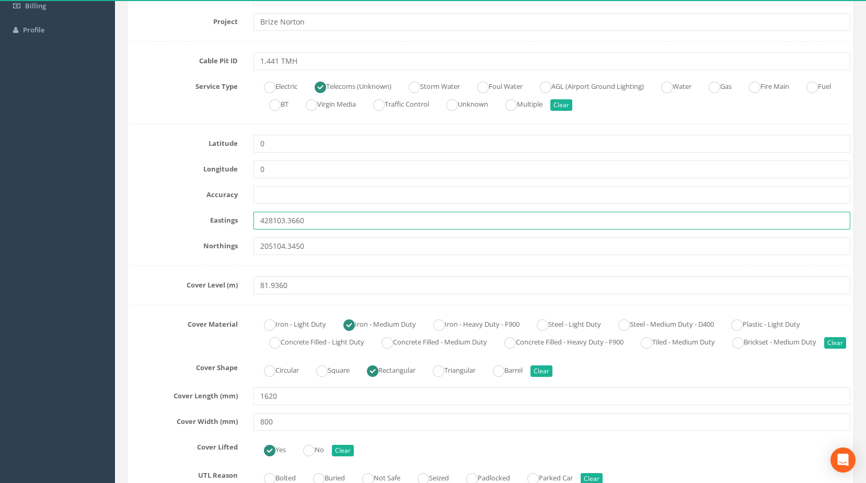
click at [431, 228] on input "428103.3660" at bounding box center [551, 221] width 597 height 18
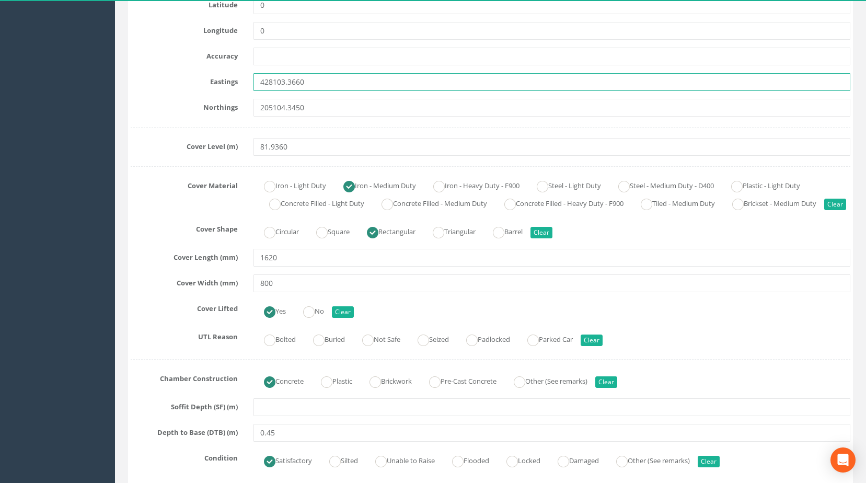
scroll to position [0, 0]
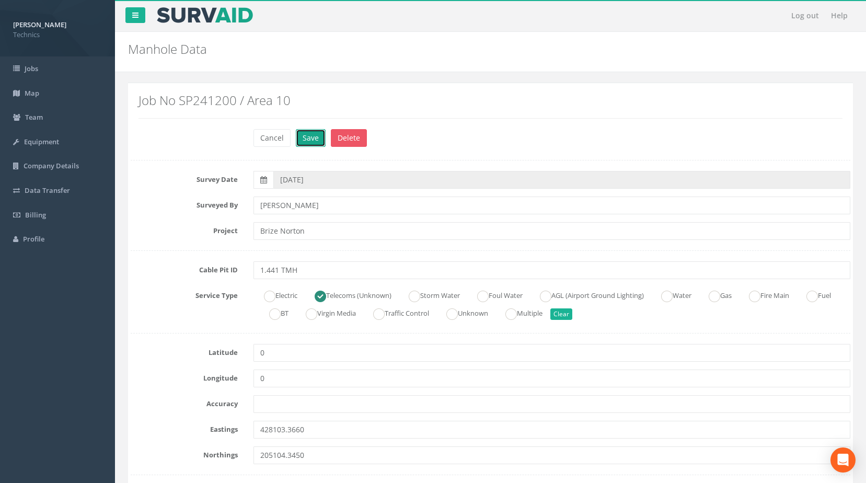
click at [313, 140] on button "Save" at bounding box center [311, 138] width 30 height 18
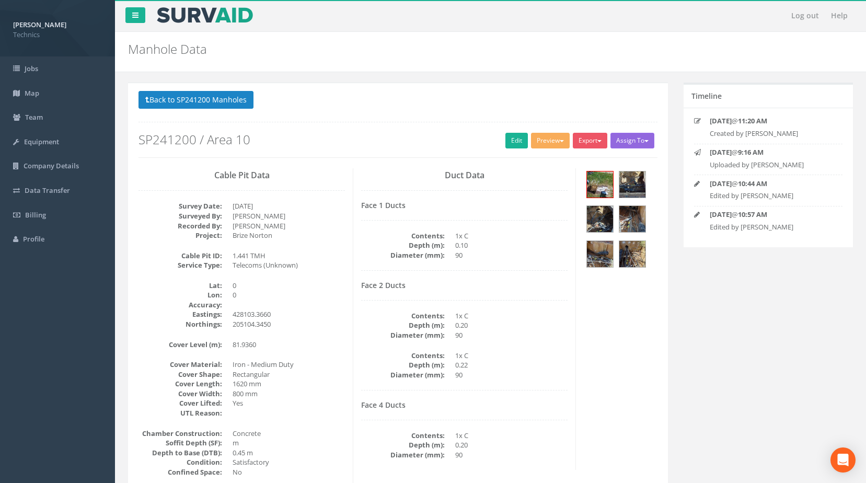
click at [645, 143] on button "Assign To" at bounding box center [632, 141] width 44 height 16
click at [513, 142] on link "Edit" at bounding box center [516, 141] width 22 height 16
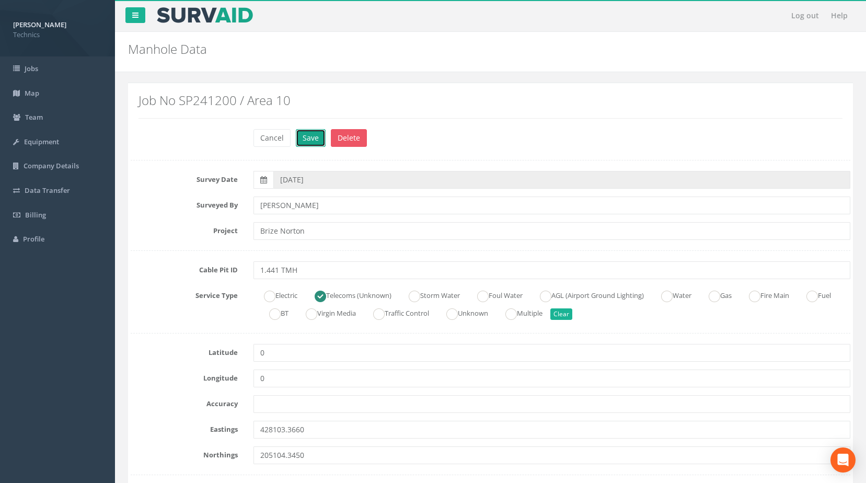
click at [305, 141] on button "Save" at bounding box center [311, 138] width 30 height 18
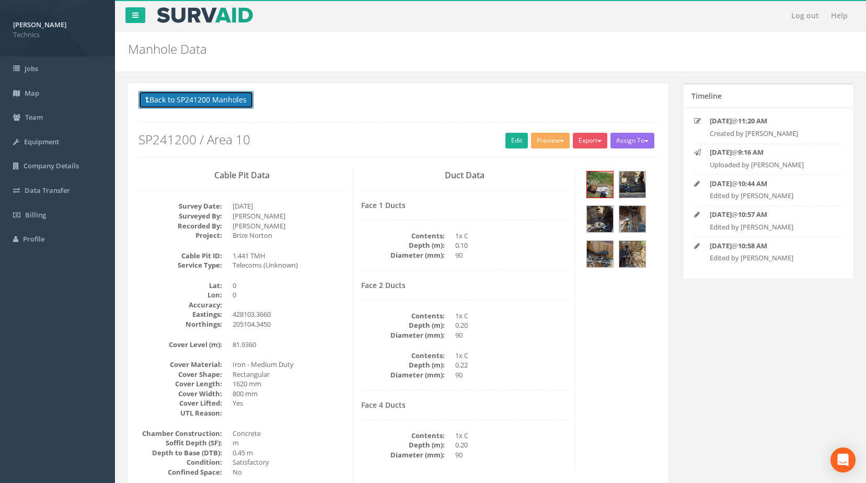
click at [191, 99] on button "Back to SP241200 Manholes" at bounding box center [195, 100] width 115 height 18
